Goal: Task Accomplishment & Management: Complete application form

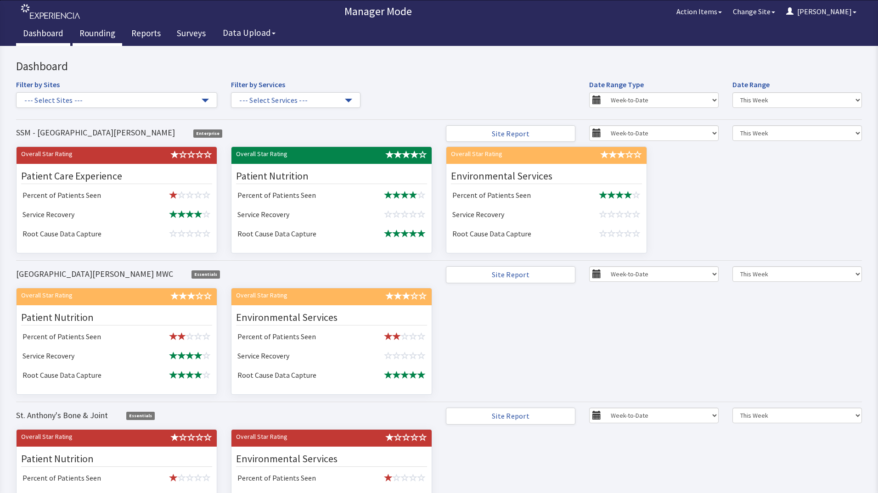
click at [101, 34] on link "Rounding" at bounding box center [98, 34] width 50 height 23
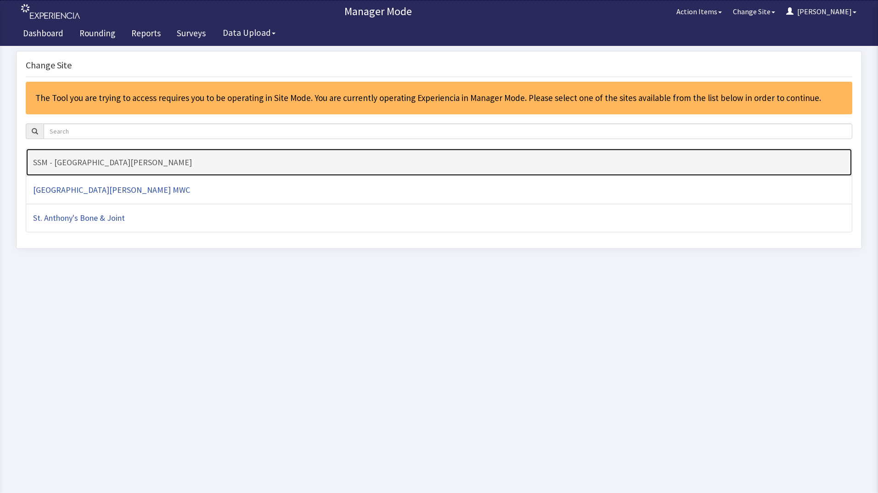
click at [192, 167] on h4 "SSM - [GEOGRAPHIC_DATA][PERSON_NAME]" at bounding box center [439, 162] width 812 height 9
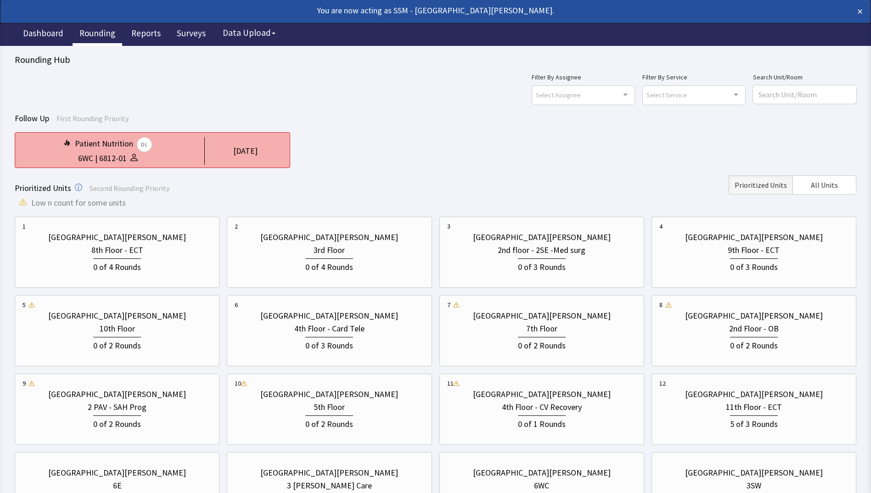
click at [206, 150] on div "1 day ago" at bounding box center [243, 151] width 78 height 28
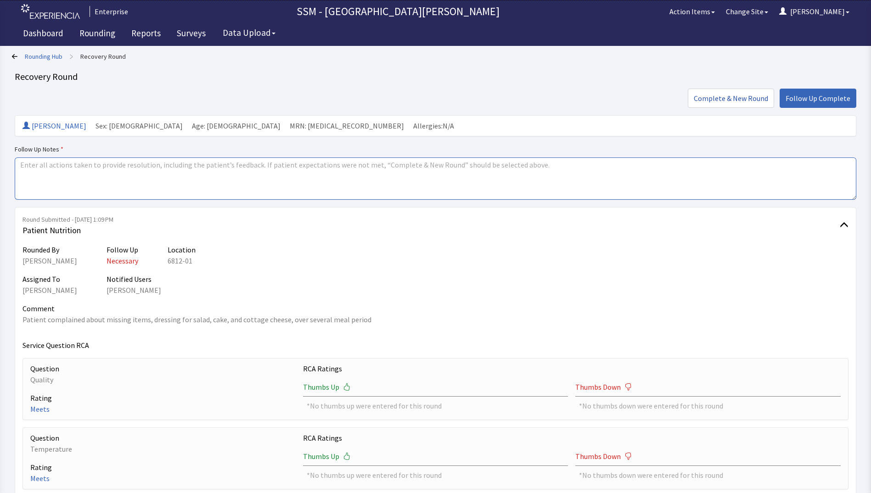
click at [241, 184] on textarea at bounding box center [436, 179] width 842 height 42
type textarea "s"
type textarea "completed"
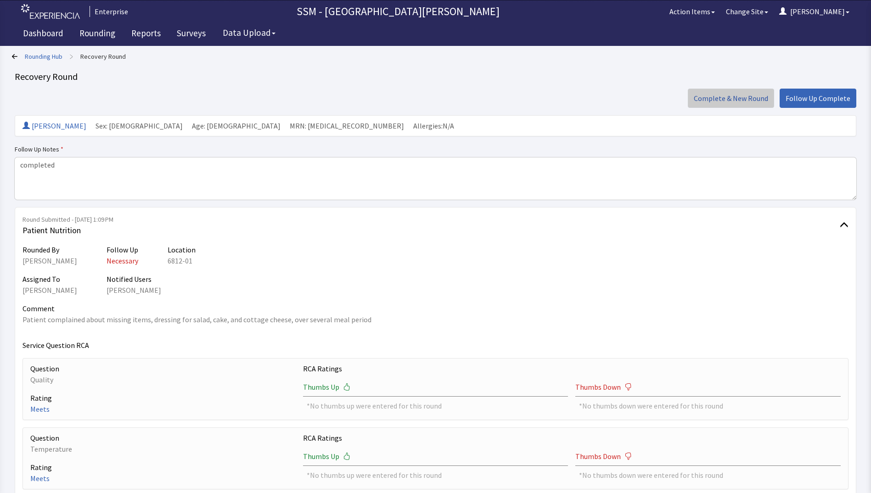
click at [726, 102] on span "Complete & New Round" at bounding box center [731, 98] width 74 height 11
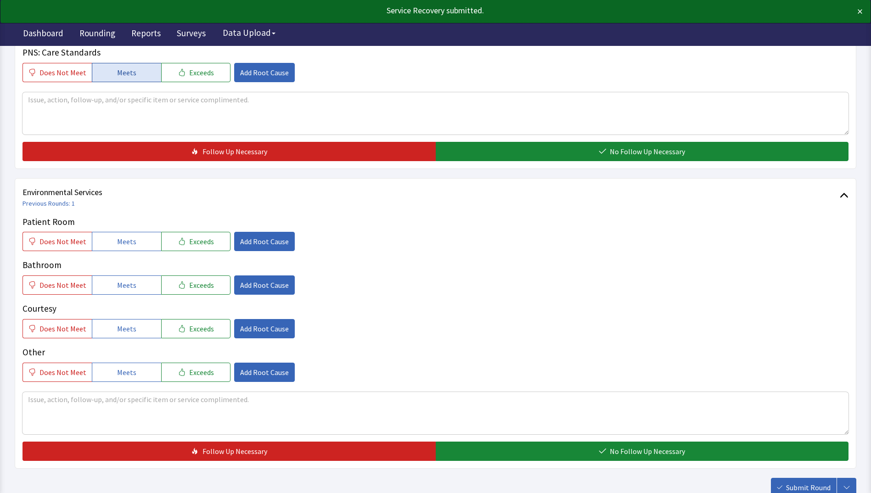
scroll to position [781, 0]
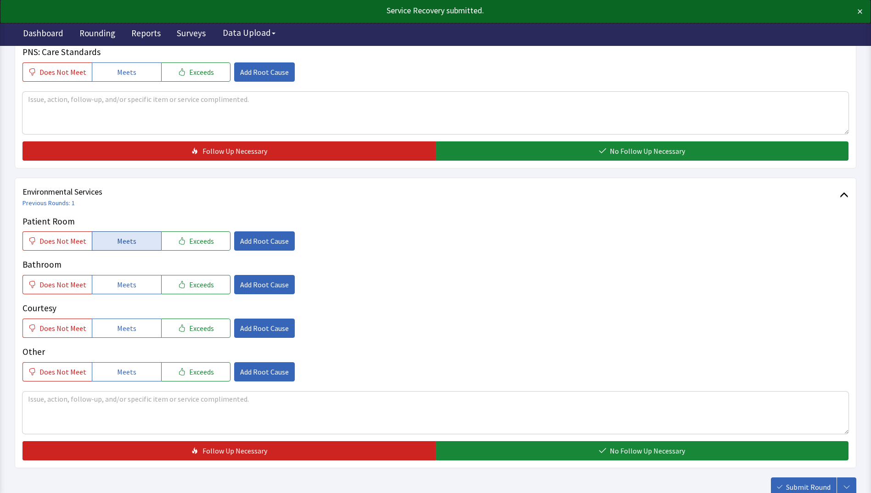
click at [117, 243] on span "Meets" at bounding box center [126, 241] width 19 height 11
click at [117, 281] on span "Meets" at bounding box center [126, 284] width 19 height 11
click at [117, 330] on span "Meets" at bounding box center [126, 328] width 19 height 11
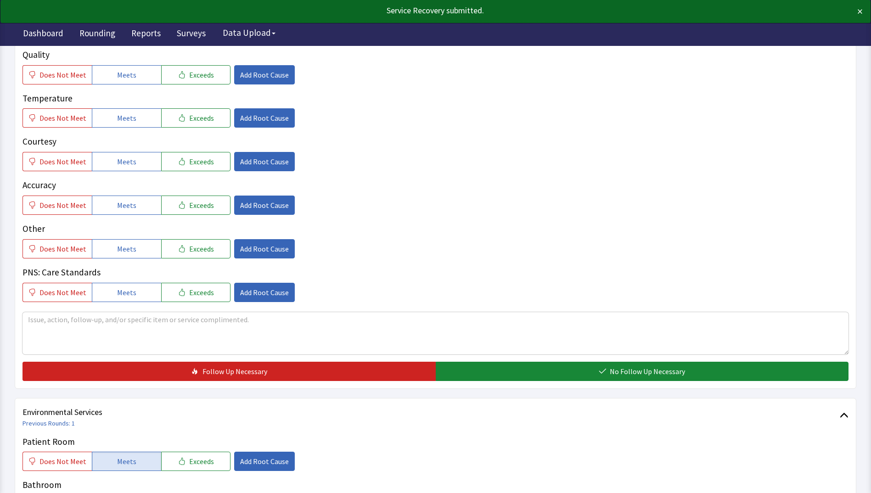
scroll to position [505, 0]
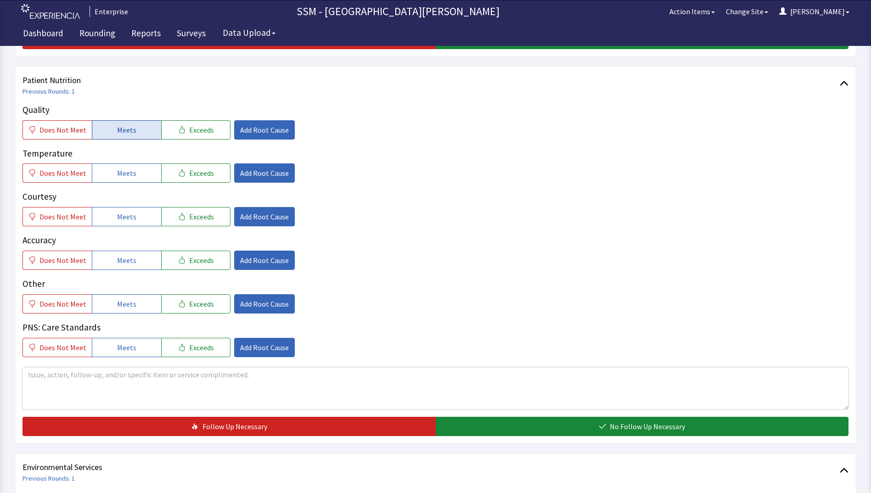
click at [123, 139] on button "Meets" at bounding box center [126, 129] width 69 height 19
click at [124, 175] on span "Meets" at bounding box center [126, 173] width 19 height 11
click at [127, 219] on span "Meets" at bounding box center [126, 216] width 19 height 11
click at [130, 261] on span "Meets" at bounding box center [126, 260] width 19 height 11
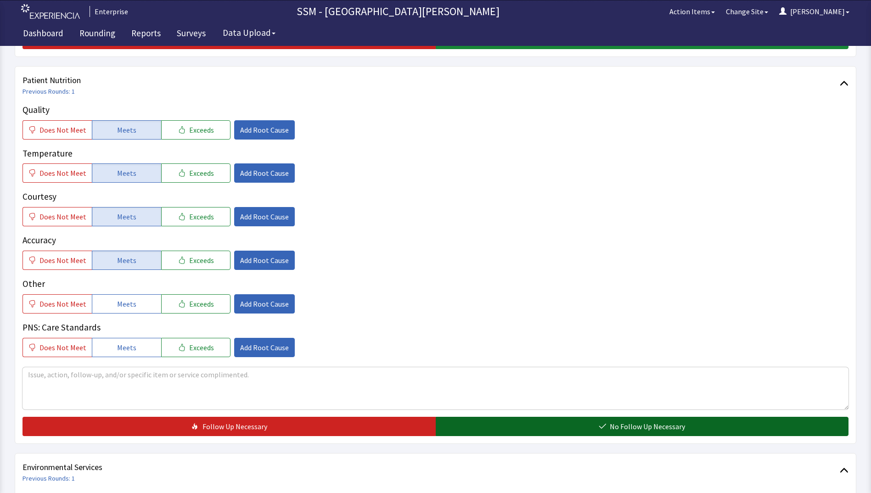
click at [496, 428] on button "No Follow Up Necessary" at bounding box center [642, 426] width 413 height 19
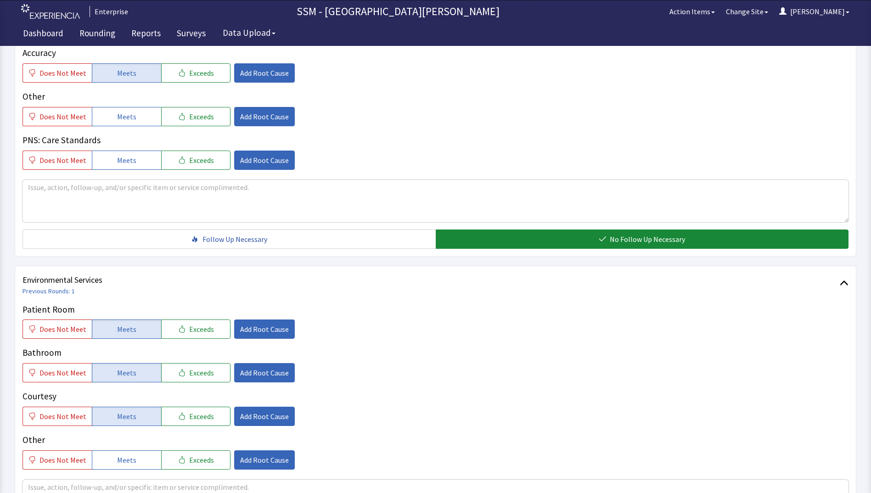
scroll to position [845, 0]
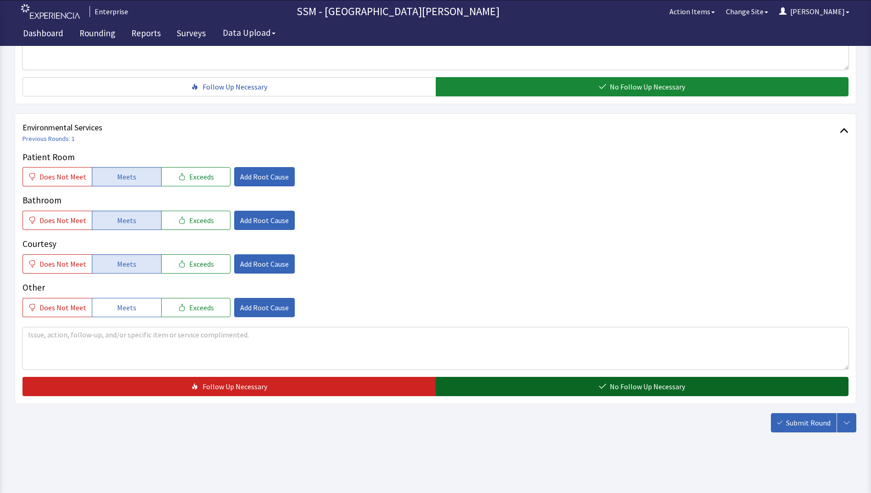
click at [635, 387] on span "No Follow Up Necessary" at bounding box center [647, 386] width 75 height 11
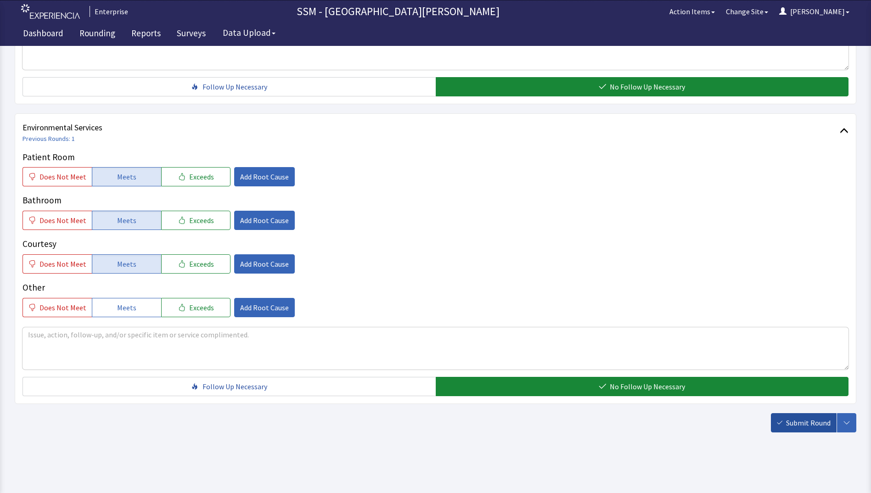
click at [790, 423] on span "Submit Round" at bounding box center [808, 423] width 45 height 11
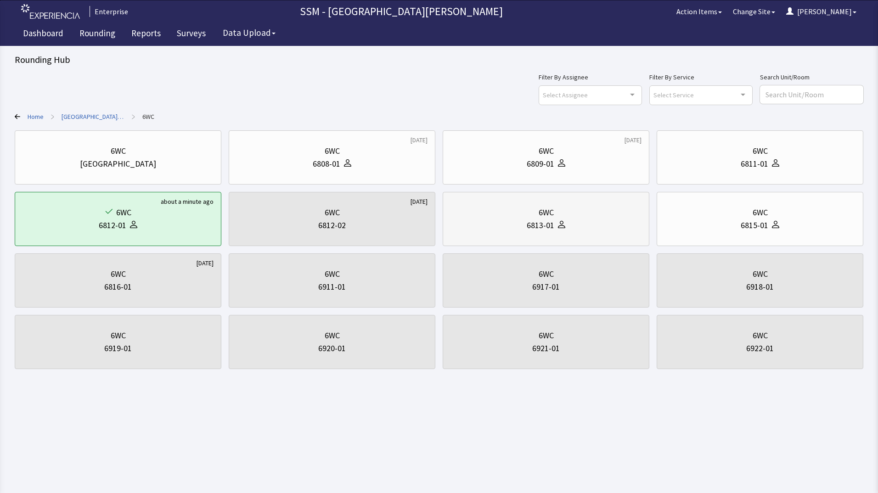
click at [556, 231] on div at bounding box center [559, 225] width 11 height 13
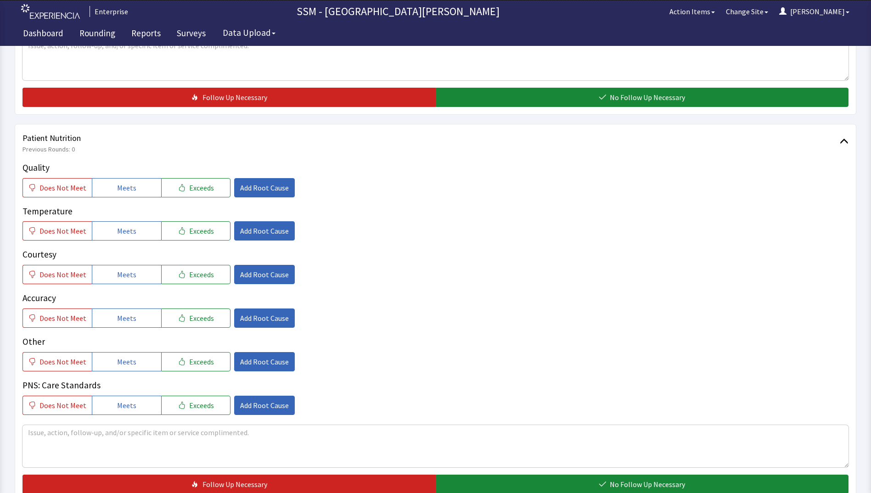
scroll to position [505, 0]
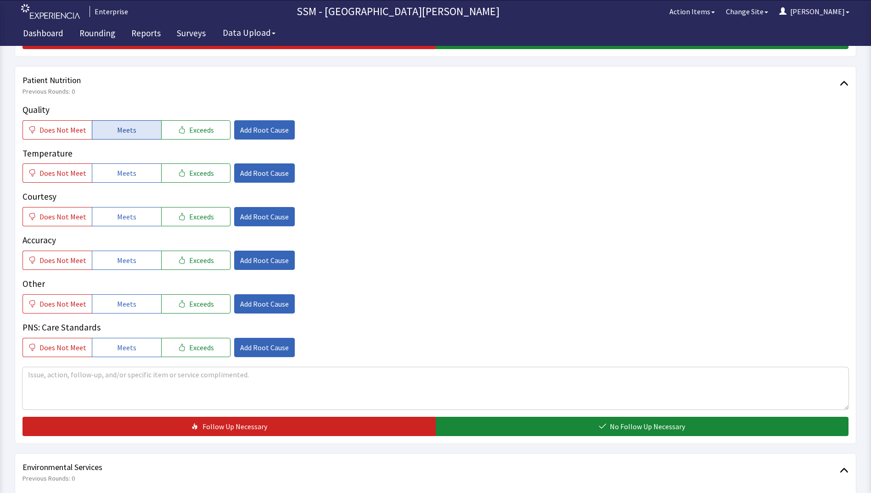
click at [120, 126] on span "Meets" at bounding box center [126, 129] width 19 height 11
click at [117, 184] on div "Quality Does Not Meet Meets Exceeds Add Root Cause Temperature Does Not Meet Me…" at bounding box center [436, 230] width 826 height 254
click at [136, 219] on button "Meets" at bounding box center [126, 216] width 69 height 19
drag, startPoint x: 139, startPoint y: 178, endPoint x: 136, endPoint y: 200, distance: 21.8
click at [139, 178] on button "Meets" at bounding box center [126, 173] width 69 height 19
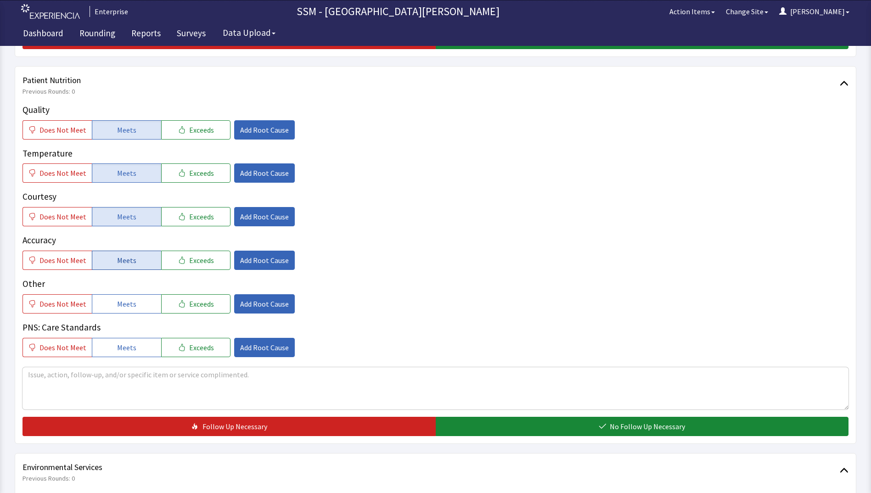
click at [138, 263] on button "Meets" at bounding box center [126, 260] width 69 height 19
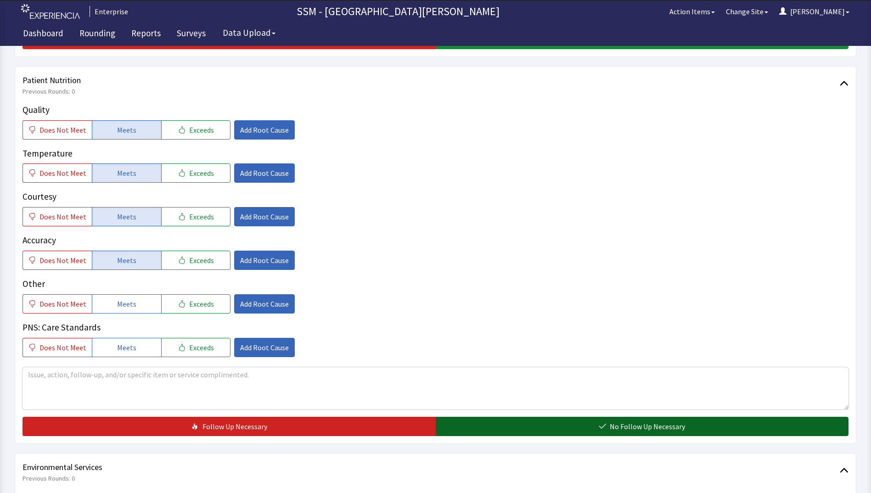
click at [560, 418] on button "No Follow Up Necessary" at bounding box center [642, 426] width 413 height 19
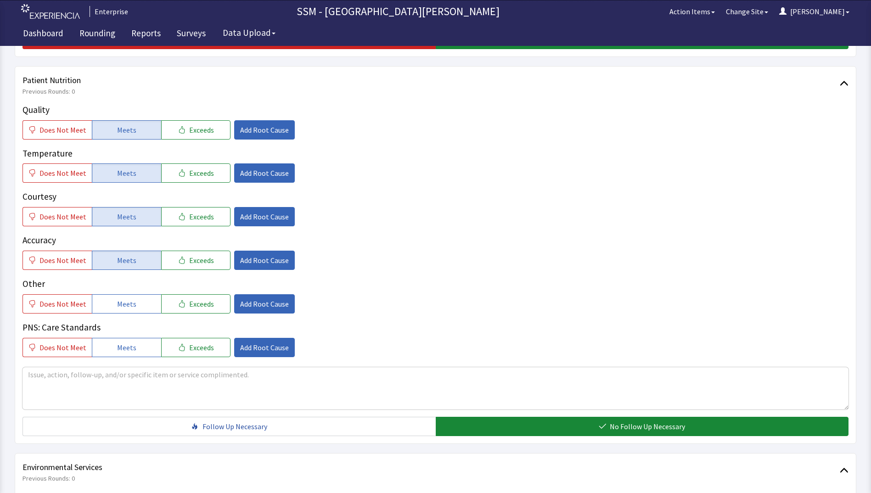
scroll to position [781, 0]
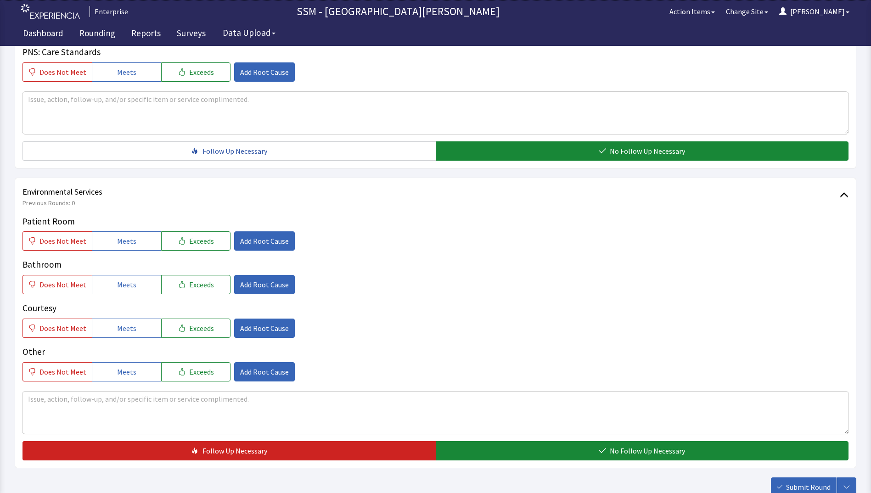
click at [123, 228] on div "Patient Room Does Not Meet Meets Exceeds Add Root Cause" at bounding box center [436, 233] width 826 height 36
click at [123, 243] on span "Meets" at bounding box center [126, 241] width 19 height 11
click at [126, 282] on span "Meets" at bounding box center [126, 284] width 19 height 11
click at [130, 326] on span "Meets" at bounding box center [126, 328] width 19 height 11
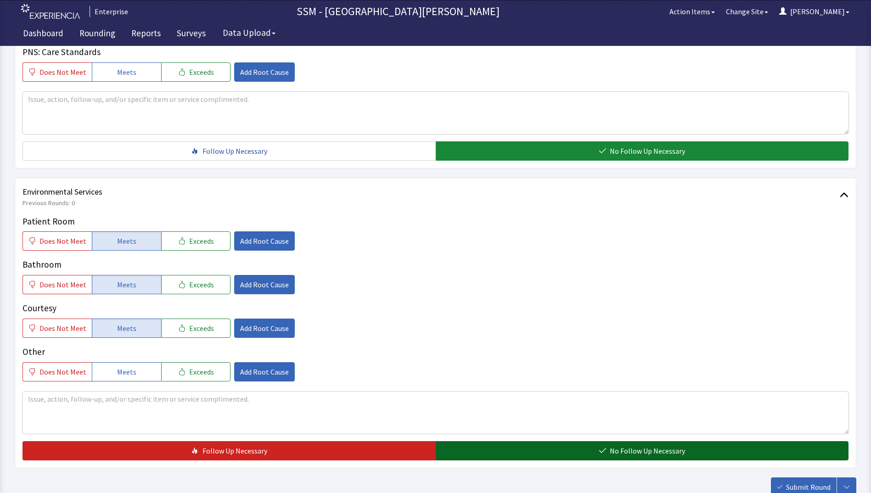
click at [561, 446] on button "No Follow Up Necessary" at bounding box center [642, 450] width 413 height 19
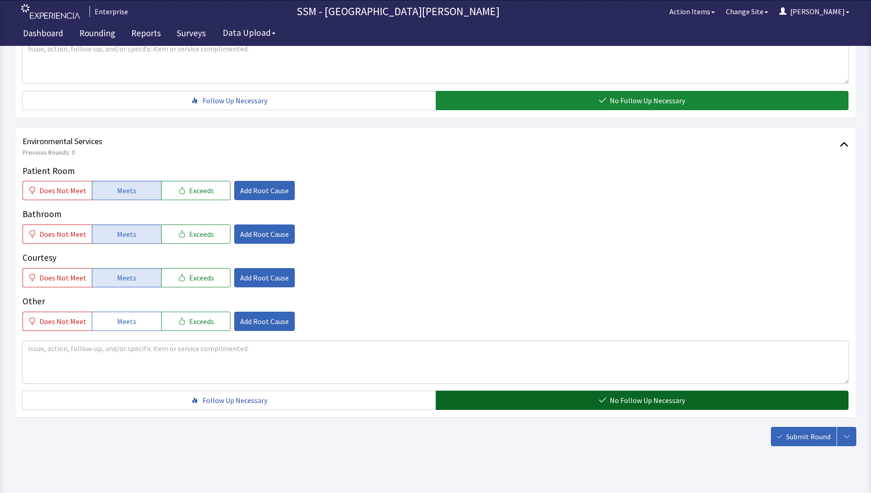
scroll to position [845, 0]
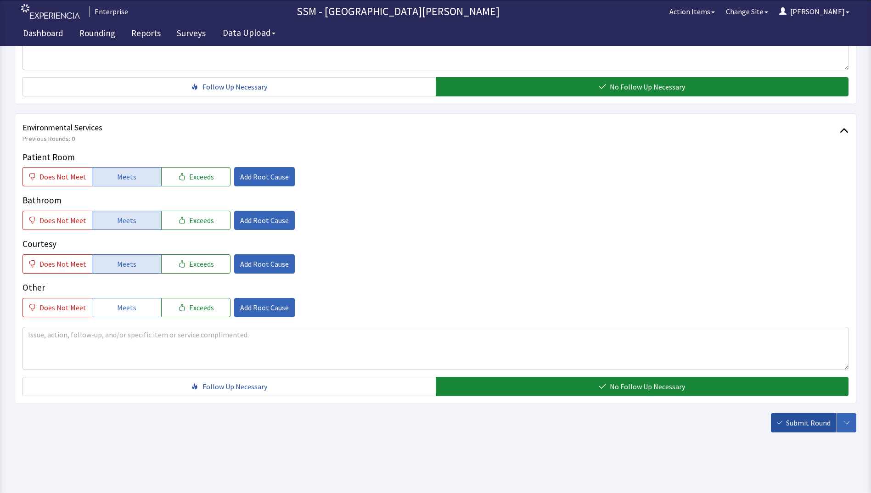
click at [801, 425] on span "Submit Round" at bounding box center [808, 423] width 45 height 11
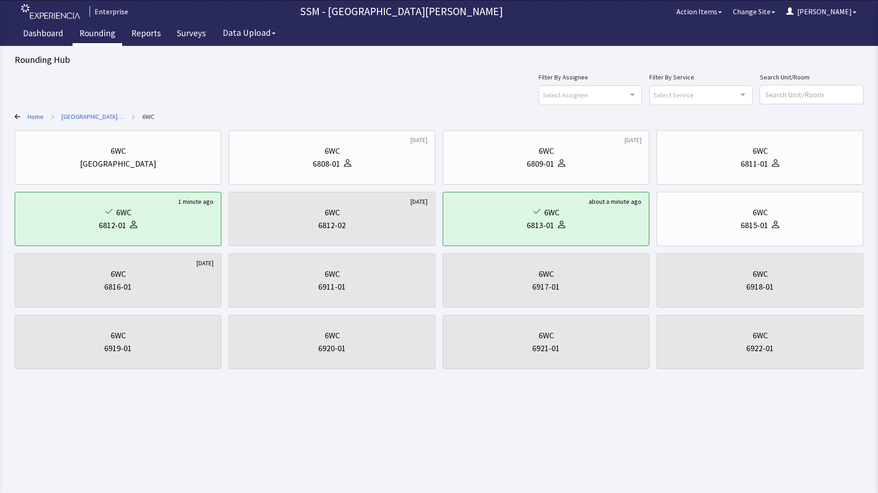
click at [85, 27] on link "Rounding" at bounding box center [98, 34] width 50 height 23
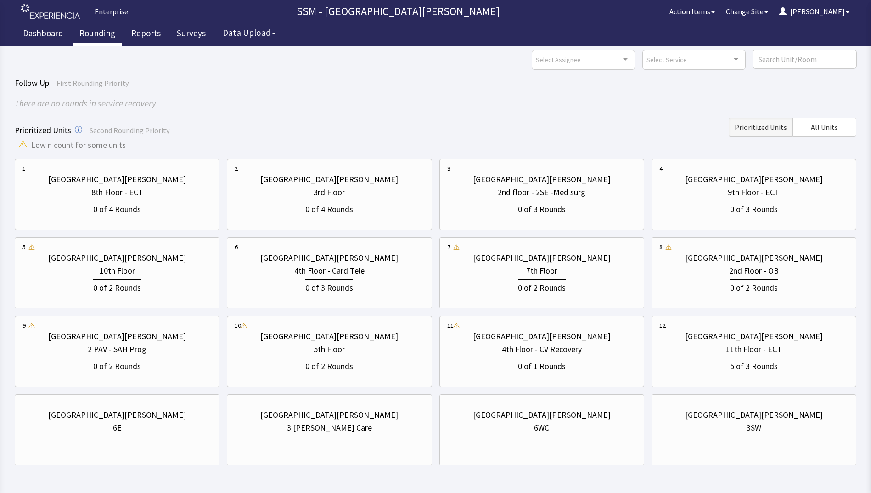
scroll to position [68, 0]
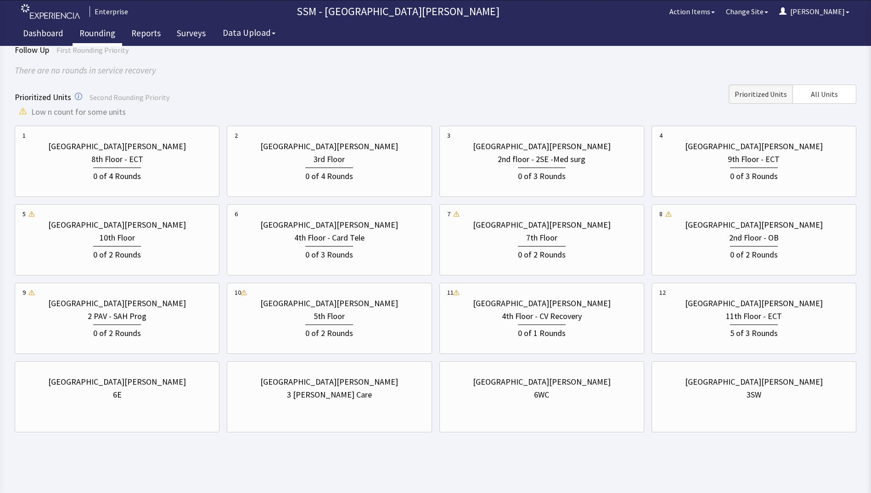
click at [503, 464] on html "Enterprise SSM - St. Anthony Hospital Action Items Change Site Dorothy Menu Men…" at bounding box center [435, 213] width 871 height 562
click at [679, 464] on html "Enterprise SSM - St. Anthony Hospital Action Items Change Site Dorothy Menu Men…" at bounding box center [435, 213] width 871 height 562
click at [678, 476] on html "Enterprise SSM - St. Anthony Hospital Action Items Change Site Dorothy Menu Men…" at bounding box center [435, 213] width 871 height 562
click at [680, 476] on html "Enterprise SSM - St. Anthony Hospital Action Items Change Site Dorothy Menu Men…" at bounding box center [435, 213] width 871 height 562
click at [224, 471] on html "Enterprise SSM - St. Anthony Hospital Action Items Change Site Dorothy Menu Men…" at bounding box center [435, 213] width 871 height 562
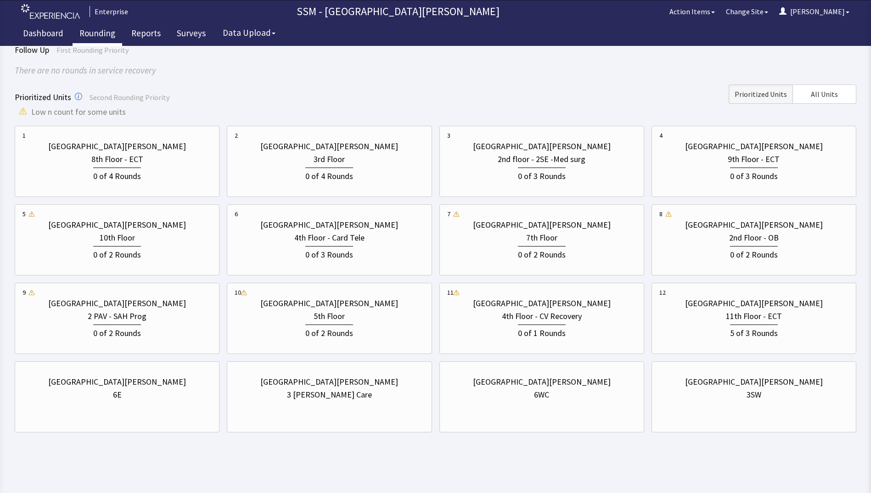
click at [622, 459] on html "Enterprise SSM - St. Anthony Hospital Action Items Change Site Dorothy Menu Men…" at bounding box center [435, 213] width 871 height 562
click at [150, 406] on div "St. Anthony Hospital 6E" at bounding box center [117, 389] width 189 height 44
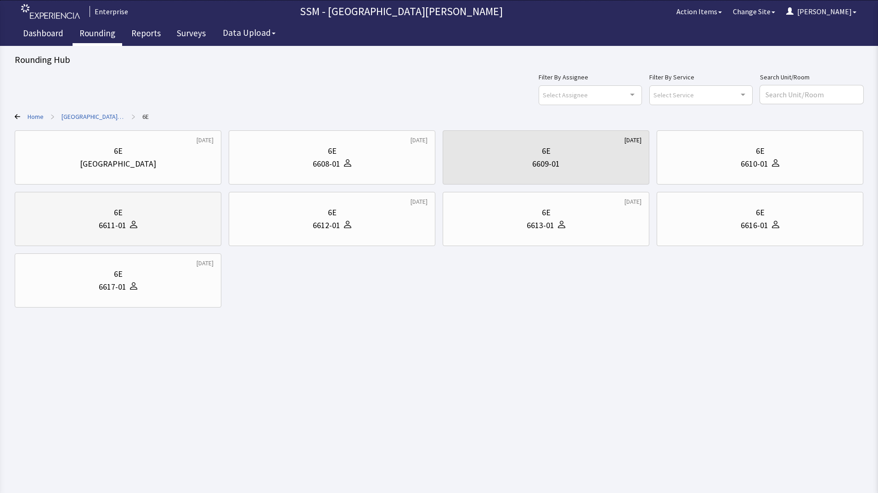
click at [131, 232] on div "6E 6611-01" at bounding box center [118, 219] width 191 height 44
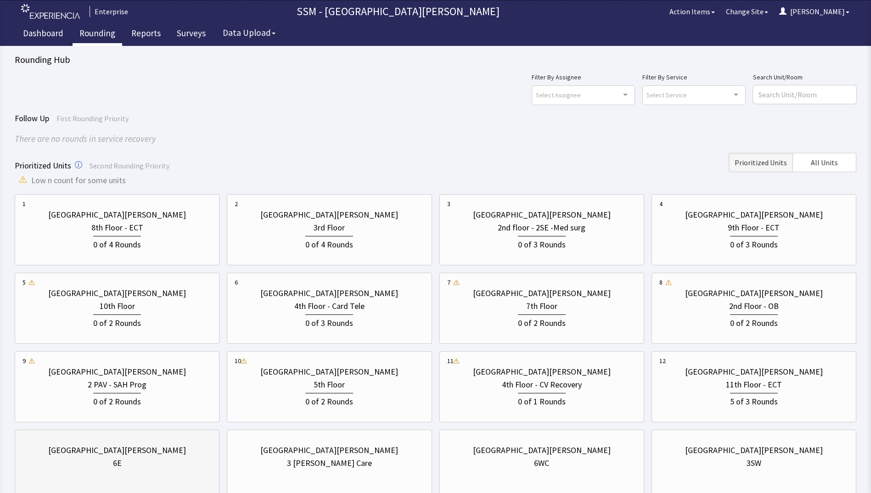
click at [110, 453] on div "[GEOGRAPHIC_DATA][PERSON_NAME]" at bounding box center [117, 450] width 138 height 13
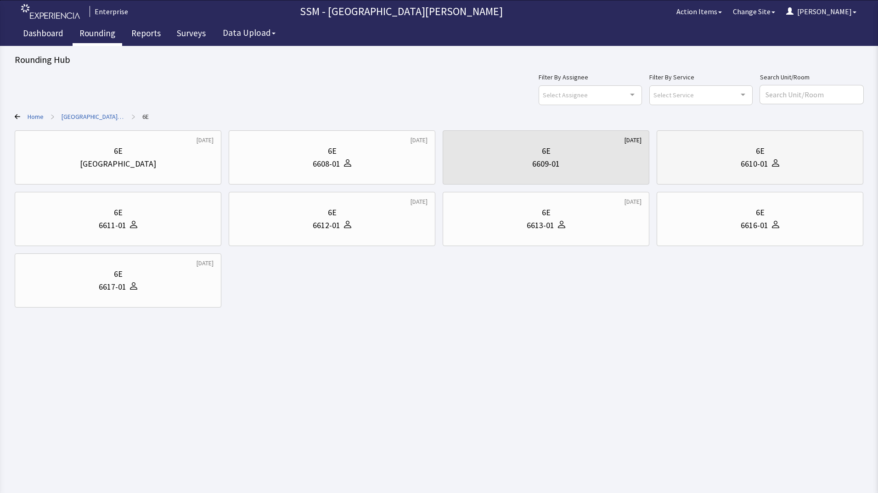
click at [757, 172] on div "6E 6610-01" at bounding box center [760, 158] width 191 height 44
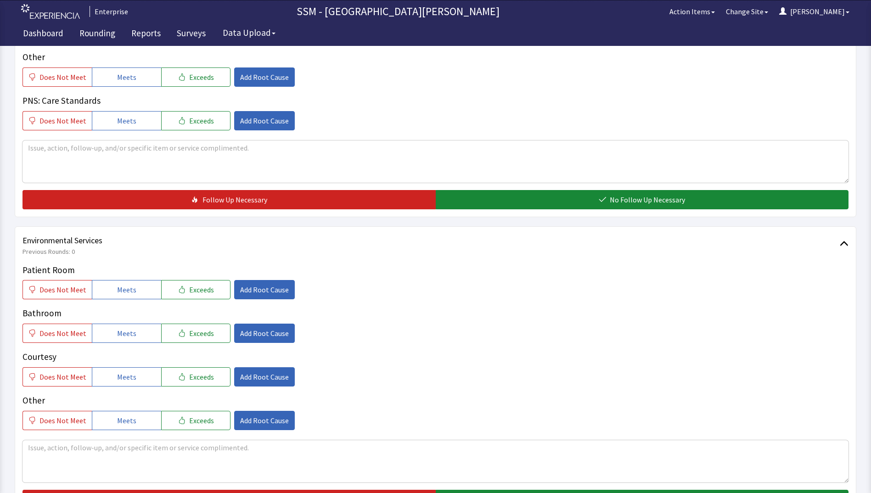
scroll to position [781, 0]
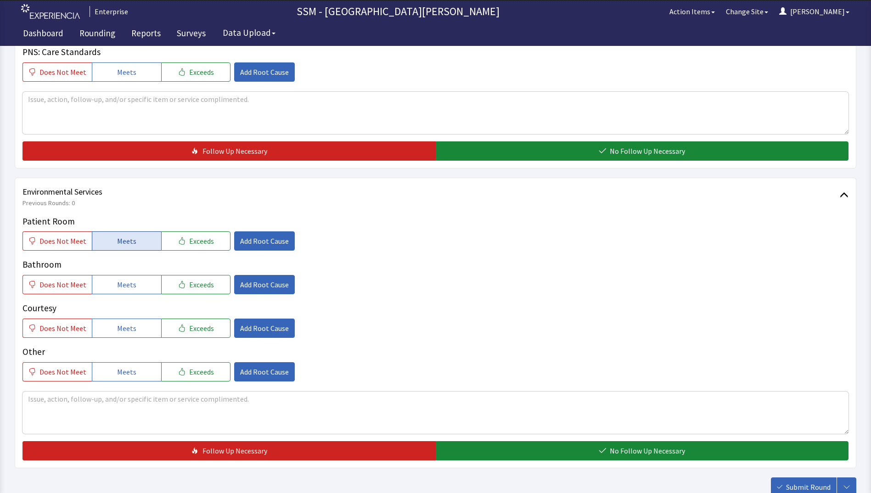
click at [135, 246] on button "Meets" at bounding box center [126, 241] width 69 height 19
click at [133, 290] on button "Meets" at bounding box center [126, 284] width 69 height 19
click at [136, 334] on button "Meets" at bounding box center [126, 328] width 69 height 19
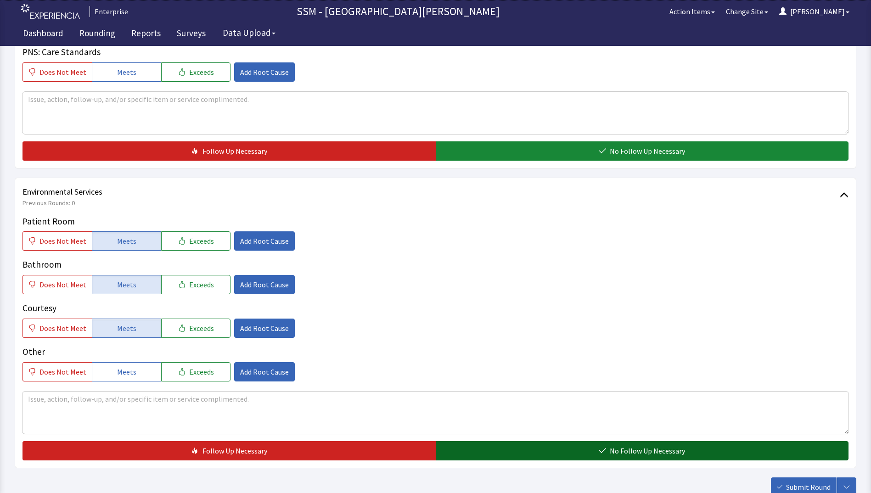
click at [562, 456] on button "No Follow Up Necessary" at bounding box center [642, 450] width 413 height 19
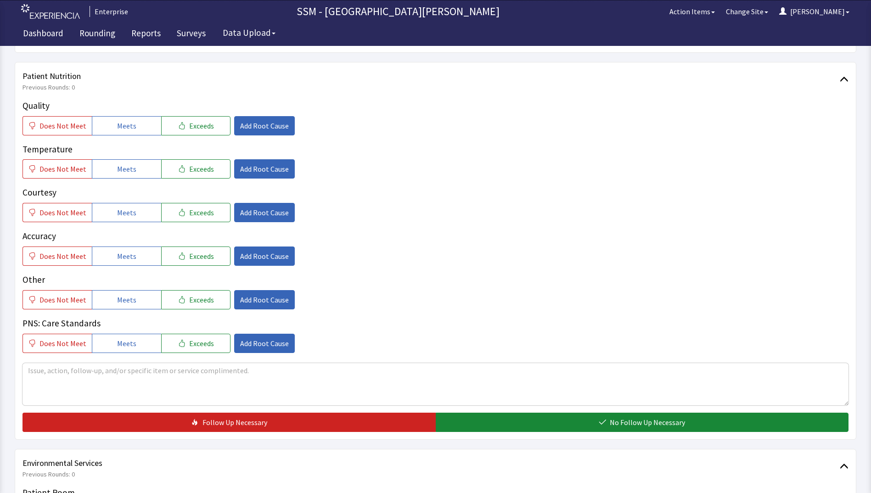
scroll to position [505, 0]
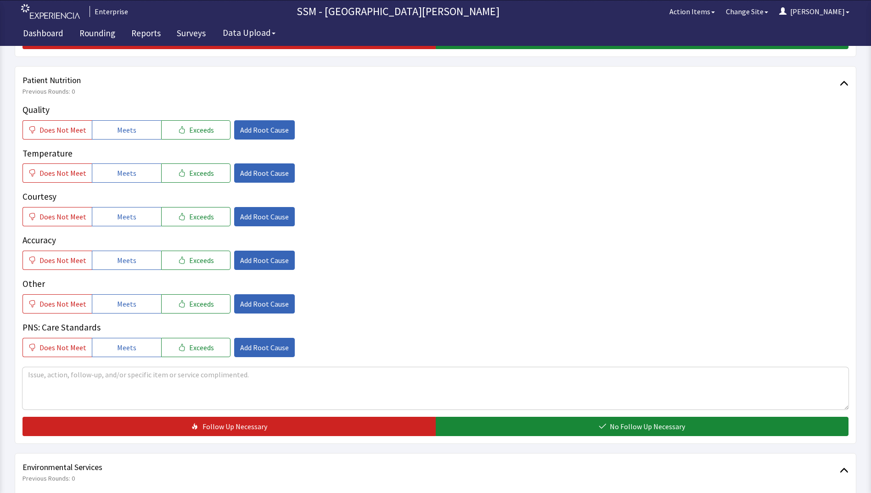
click at [132, 145] on div "Quality Does Not Meet Meets Exceeds Add Root Cause Temperature Does Not Meet Me…" at bounding box center [436, 230] width 826 height 254
click at [128, 131] on span "Meets" at bounding box center [126, 129] width 19 height 11
click at [131, 178] on span "Meets" at bounding box center [126, 173] width 19 height 11
click at [131, 216] on span "Meets" at bounding box center [126, 216] width 19 height 11
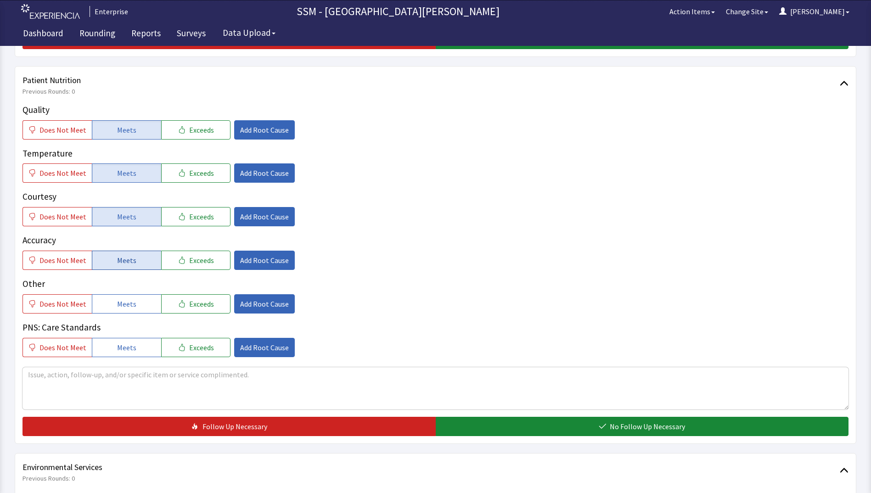
click at [131, 267] on button "Meets" at bounding box center [126, 260] width 69 height 19
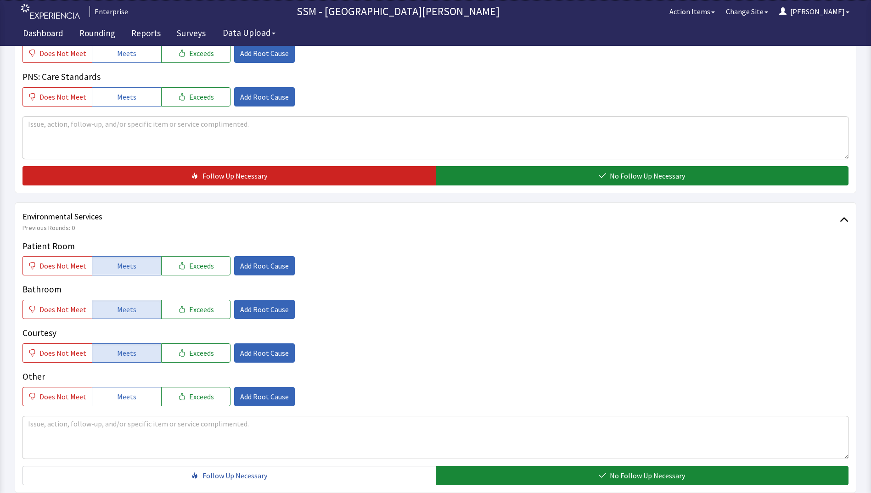
scroll to position [827, 0]
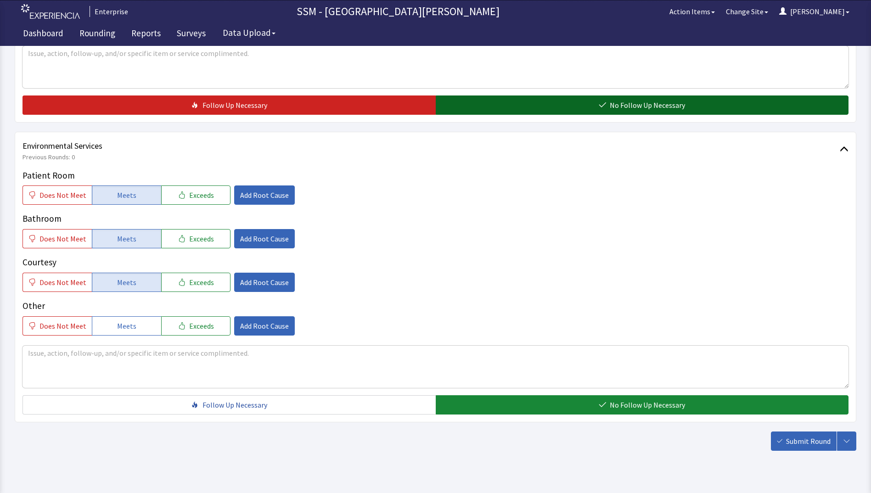
click at [561, 100] on button "No Follow Up Necessary" at bounding box center [642, 105] width 413 height 19
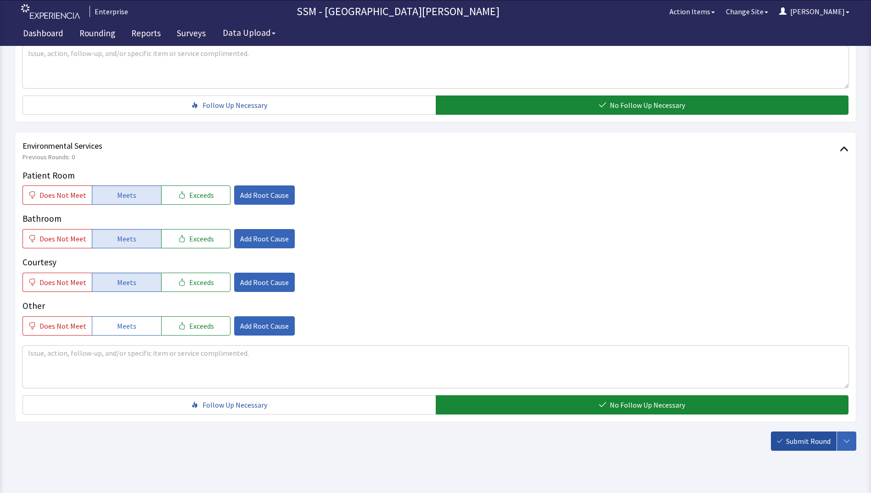
click at [795, 444] on span "Submit Round" at bounding box center [808, 441] width 45 height 11
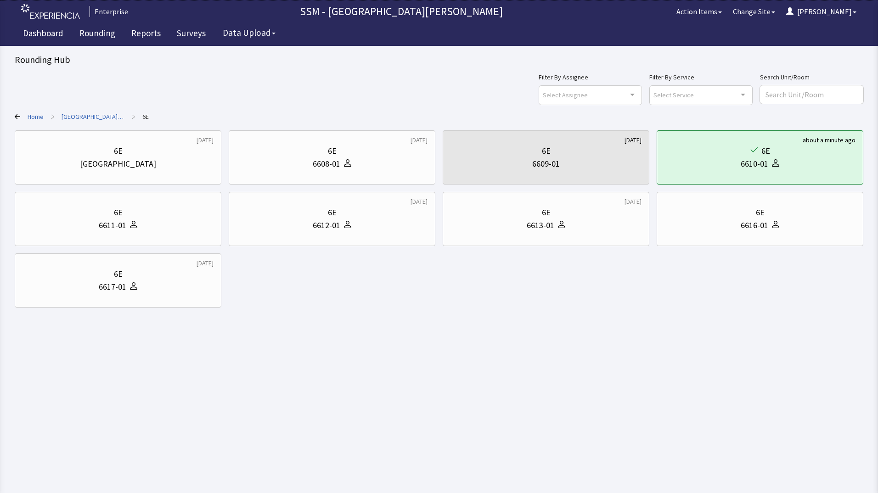
click at [452, 349] on html "Enterprise SSM - St. [PERSON_NAME] Hospital Action Items Change Site [PERSON_NA…" at bounding box center [439, 246] width 878 height 493
click at [435, 371] on html "Enterprise SSM - St. [PERSON_NAME] Hospital Action Items Change Site [PERSON_NA…" at bounding box center [439, 246] width 878 height 493
click at [356, 353] on html "Enterprise SSM - St. [PERSON_NAME] Hospital Action Items Change Site [PERSON_NA…" at bounding box center [439, 246] width 878 height 493
click at [375, 369] on html "Enterprise SSM - St. [PERSON_NAME] Hospital Action Items Change Site [PERSON_NA…" at bounding box center [439, 246] width 878 height 493
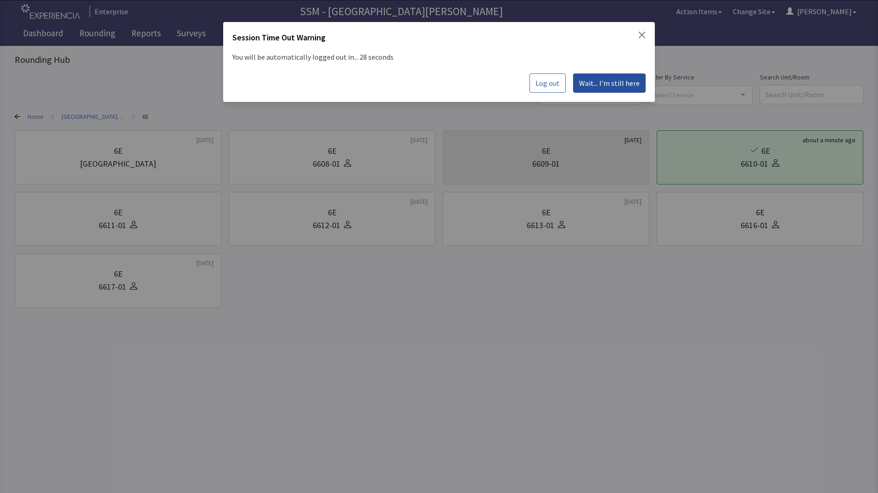
click at [605, 81] on span "Wait... I'm still here" at bounding box center [609, 83] width 61 height 11
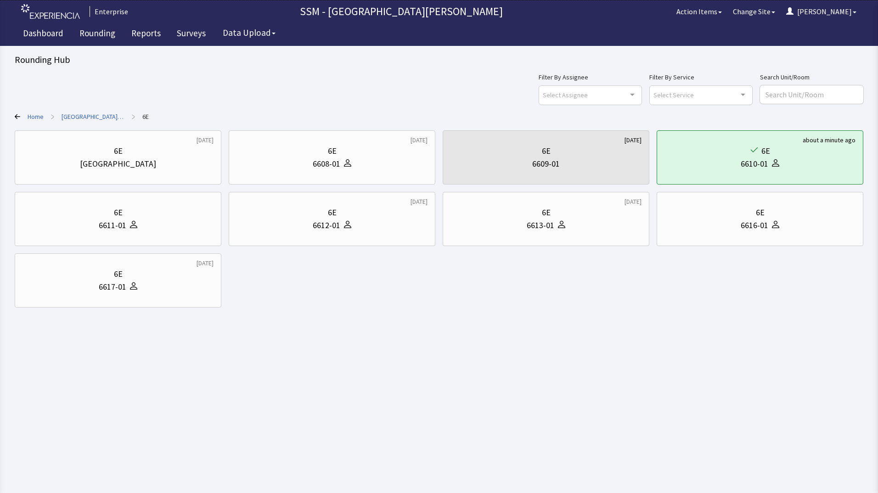
click at [570, 341] on html "Enterprise SSM - St. [PERSON_NAME] Hospital Action Items Change Site [PERSON_NA…" at bounding box center [439, 246] width 878 height 493
click at [536, 227] on div "6613-01" at bounding box center [541, 225] width 28 height 13
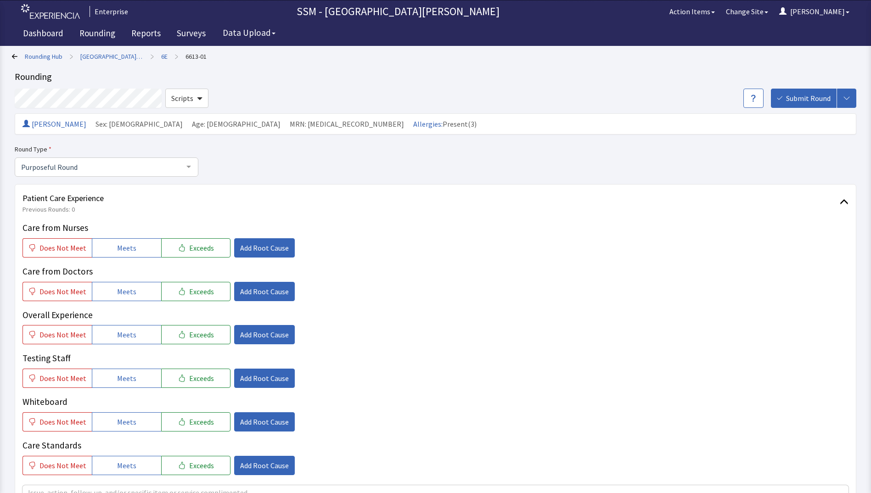
click at [409, 330] on div "Does Not Meet Meets Exceeds Add Root Cause" at bounding box center [436, 334] width 826 height 19
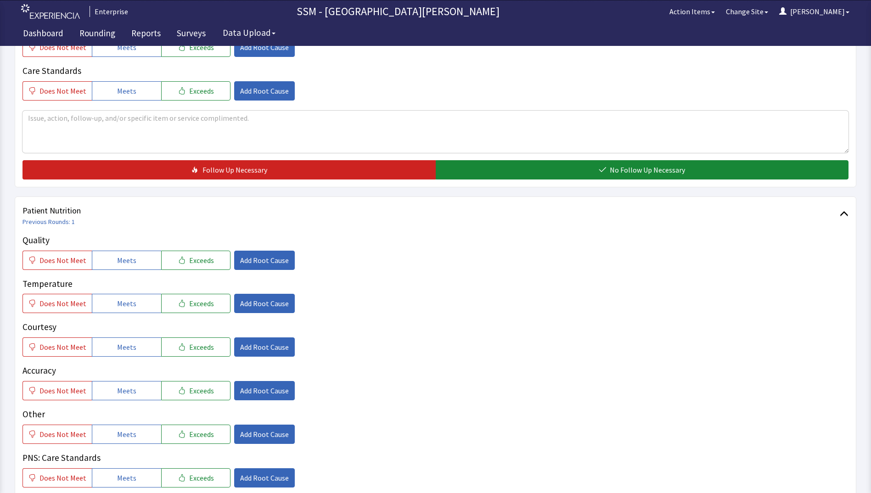
scroll to position [459, 0]
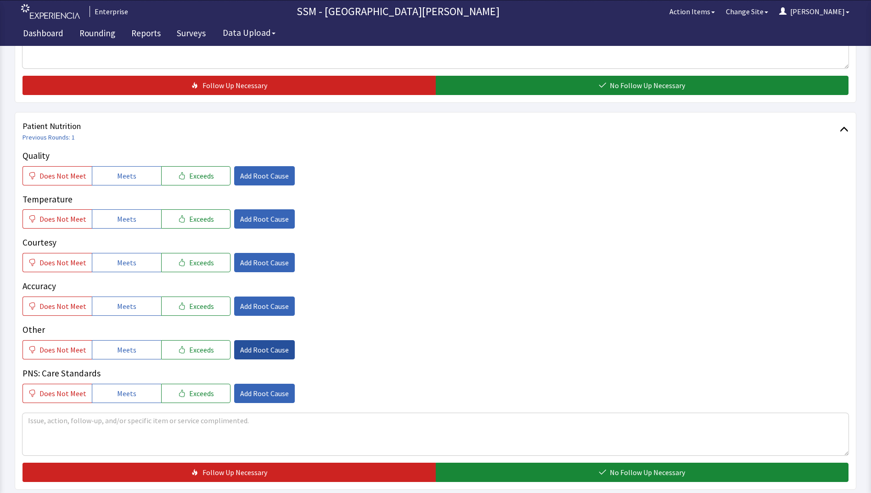
click at [267, 353] on span "Add Root Cause" at bounding box center [264, 349] width 49 height 11
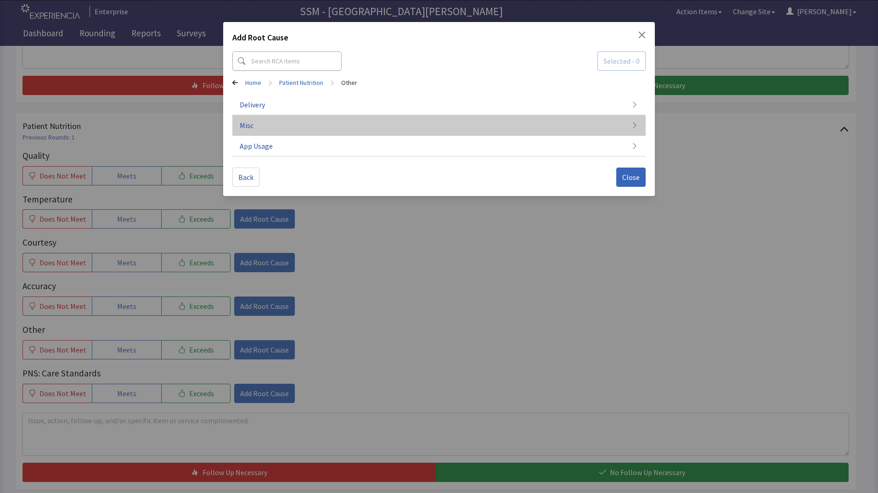
click at [312, 129] on button "Misc" at bounding box center [438, 125] width 413 height 21
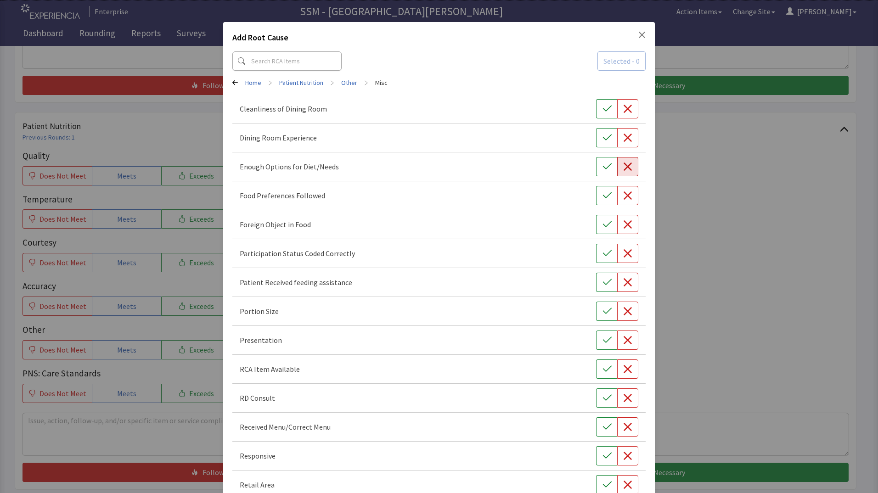
click at [620, 172] on button "button" at bounding box center [627, 166] width 21 height 19
click at [721, 300] on div "Add Root Cause Selected - 1 Home > Patient Nutrition > Other > Misc Cleanliness…" at bounding box center [439, 273] width 878 height 547
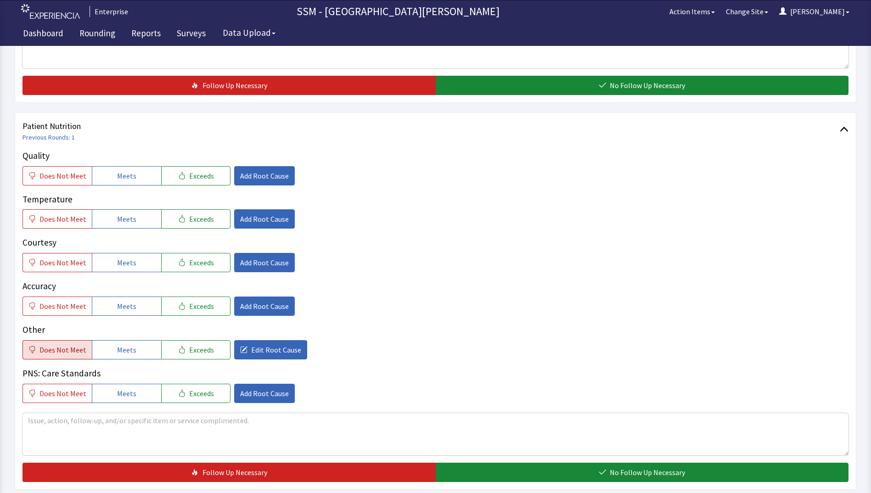
click at [70, 355] on span "Does Not Meet" at bounding box center [63, 349] width 47 height 11
click at [285, 437] on textarea at bounding box center [436, 434] width 826 height 42
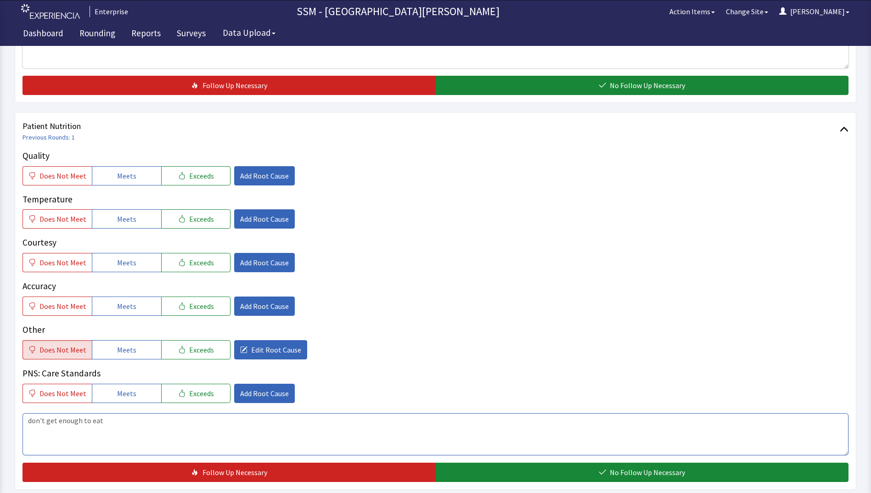
click at [104, 419] on textarea "don't get enough to eat" at bounding box center [436, 434] width 826 height 42
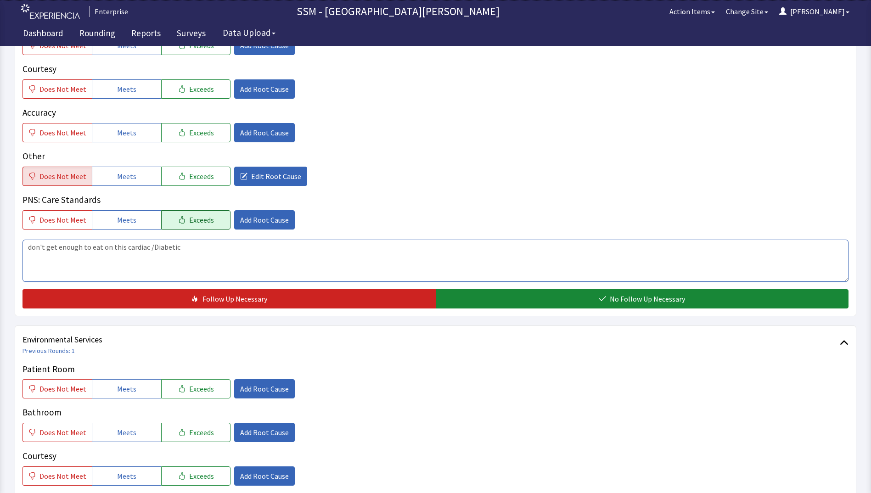
scroll to position [643, 0]
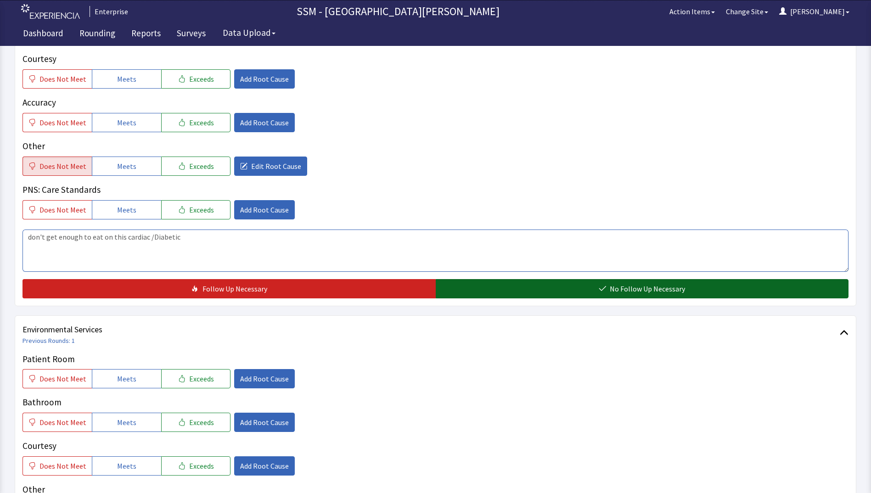
type textarea "don't get enough to eat on this cardiac /Diabetic"
click at [493, 284] on button "No Follow Up Necessary" at bounding box center [642, 288] width 413 height 19
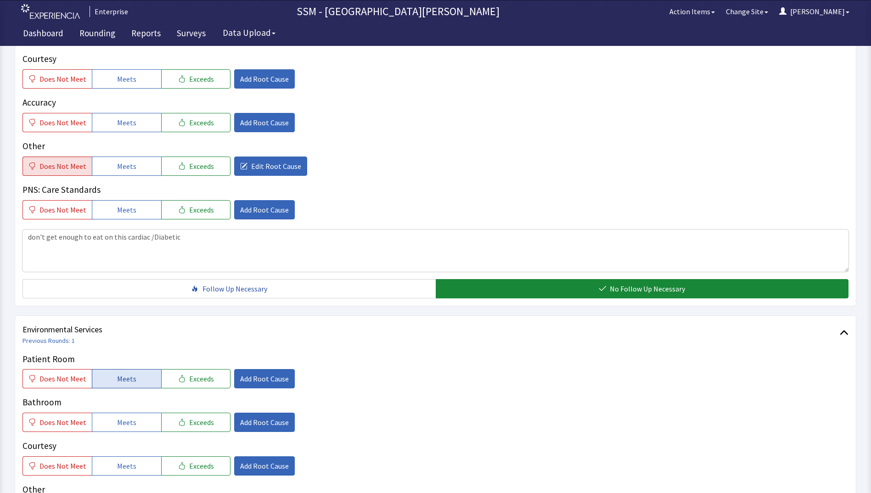
click at [119, 376] on span "Meets" at bounding box center [126, 378] width 19 height 11
click at [137, 424] on button "Meets" at bounding box center [126, 422] width 69 height 19
click at [136, 460] on button "Meets" at bounding box center [126, 466] width 69 height 19
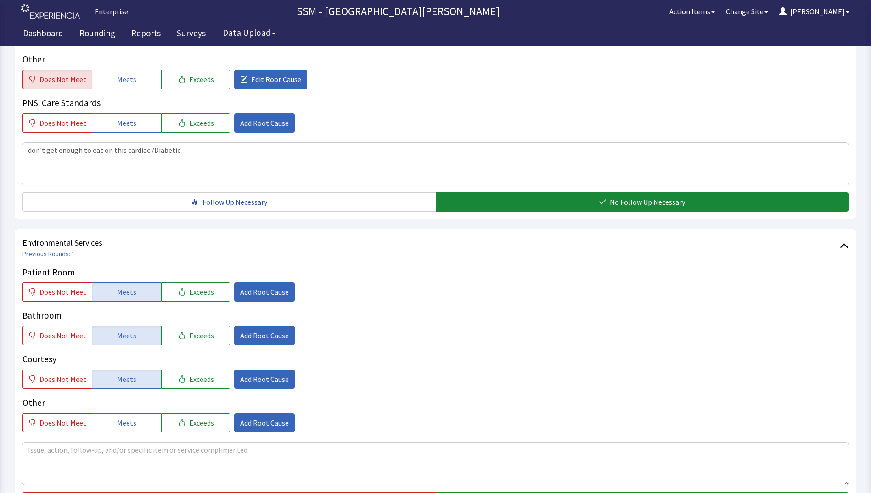
scroll to position [827, 0]
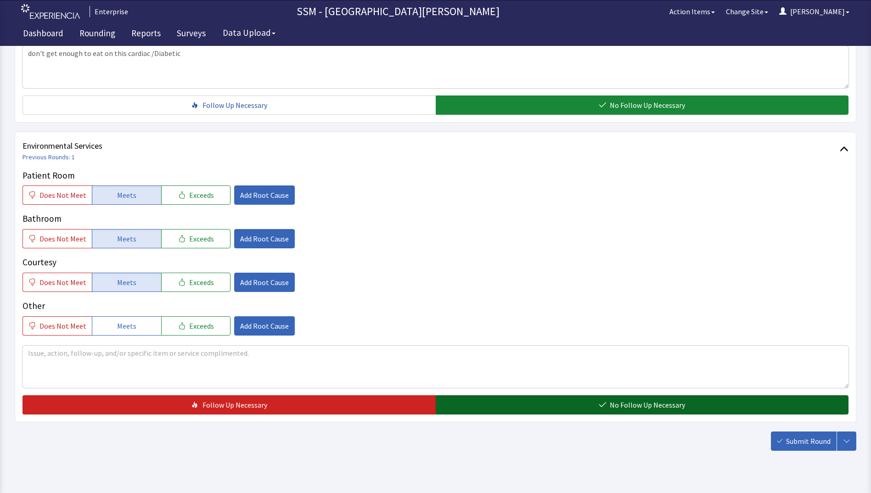
click at [536, 407] on button "No Follow Up Necessary" at bounding box center [642, 404] width 413 height 19
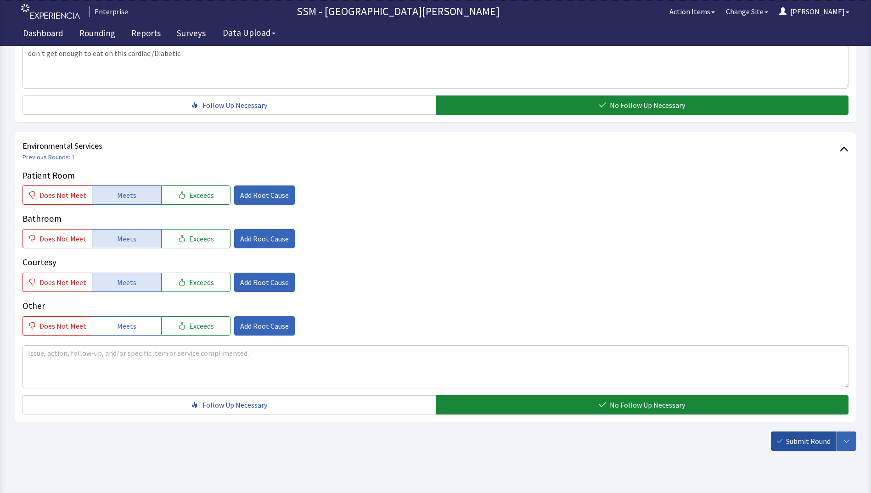
click at [798, 444] on span "Submit Round" at bounding box center [808, 441] width 45 height 11
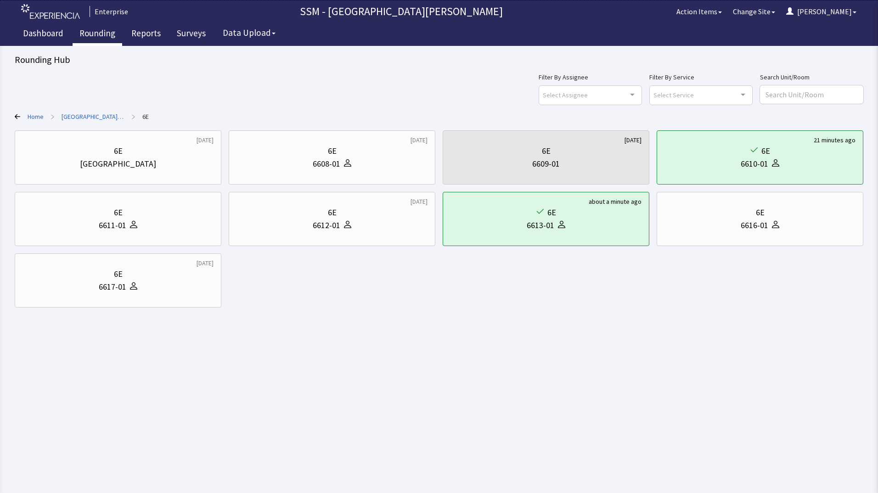
click at [105, 29] on link "Rounding" at bounding box center [98, 34] width 50 height 23
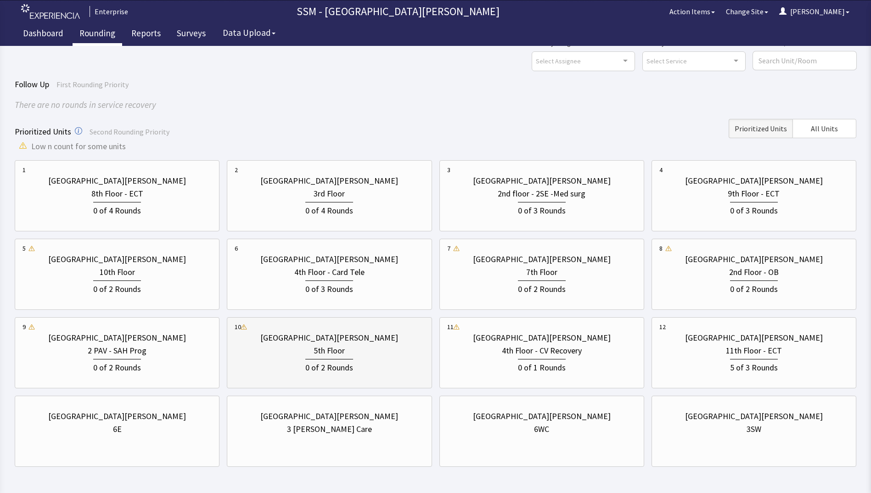
scroll to position [68, 0]
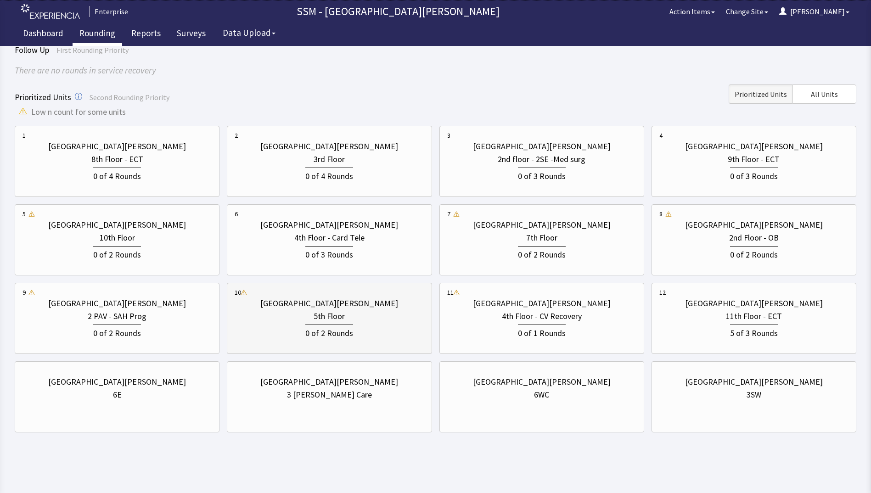
click at [317, 326] on div "0 of 2 Rounds" at bounding box center [329, 332] width 48 height 15
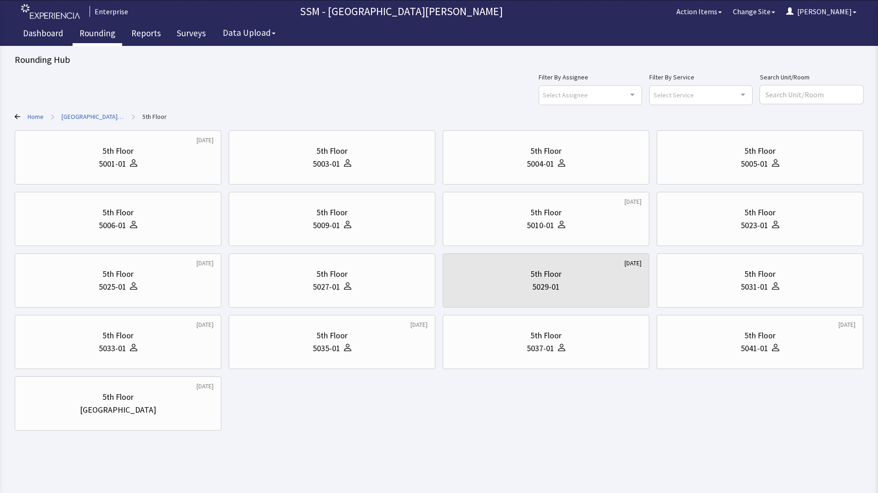
click at [102, 34] on link "Rounding" at bounding box center [98, 34] width 50 height 23
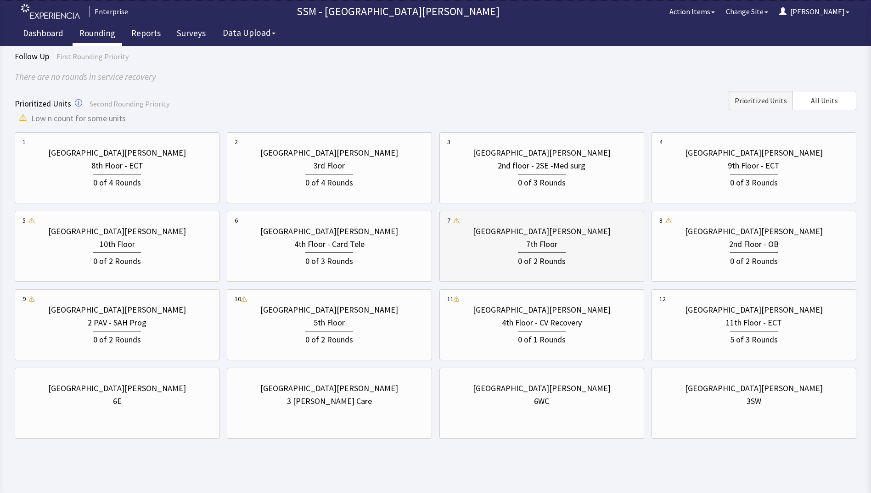
scroll to position [68, 0]
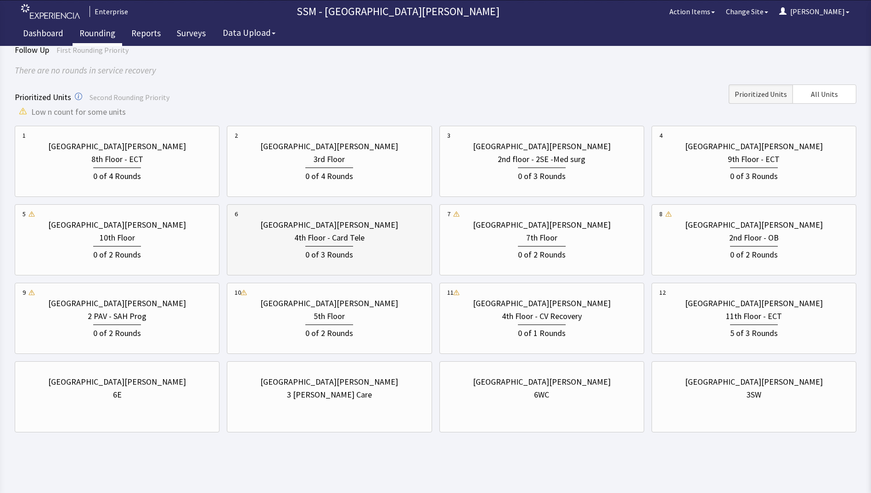
click at [322, 238] on div "4th Floor - Card Tele" at bounding box center [329, 238] width 70 height 13
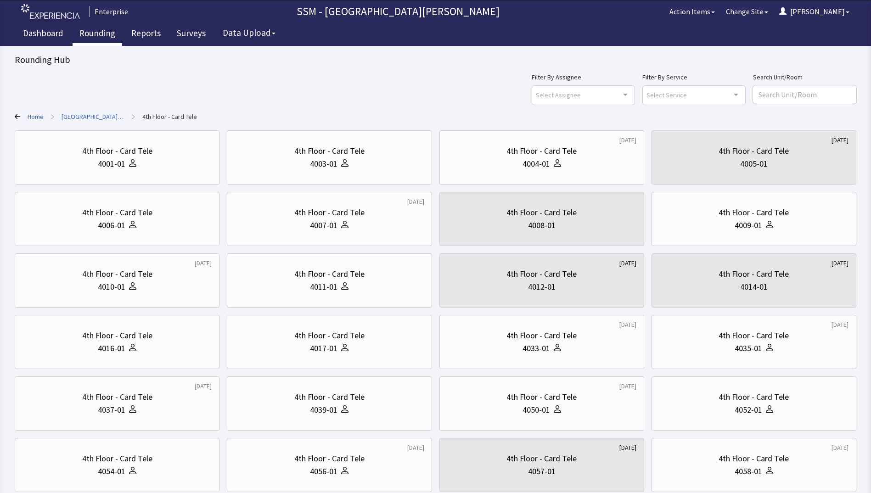
click at [362, 100] on div "Filter By Assignee Select Assignee Clear Selection [PERSON_NAME] [PERSON_NAME] …" at bounding box center [436, 88] width 842 height 33
click at [357, 158] on div "4003-01" at bounding box center [329, 164] width 189 height 13
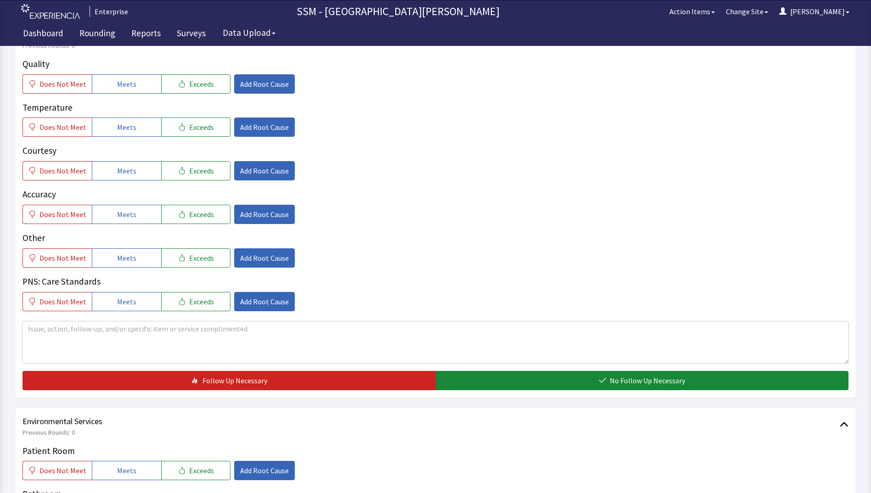
scroll to position [827, 0]
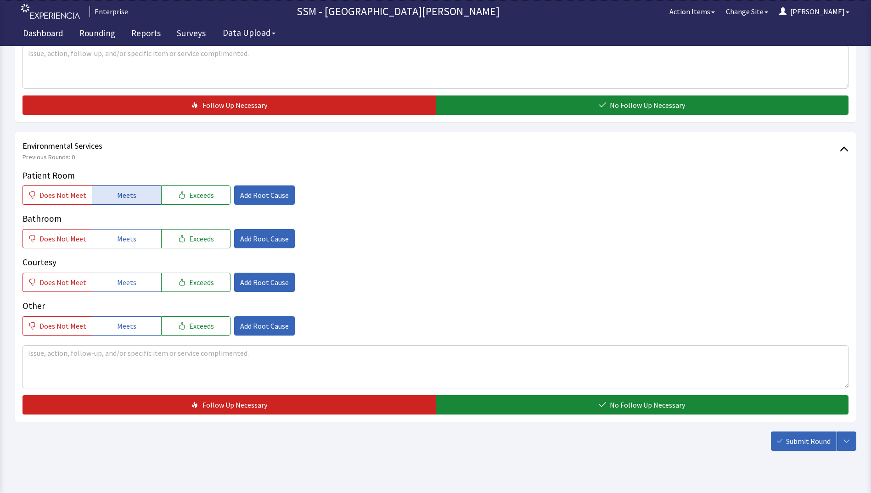
click at [120, 199] on span "Meets" at bounding box center [126, 195] width 19 height 11
click at [130, 236] on span "Meets" at bounding box center [126, 238] width 19 height 11
click at [135, 277] on button "Meets" at bounding box center [126, 282] width 69 height 19
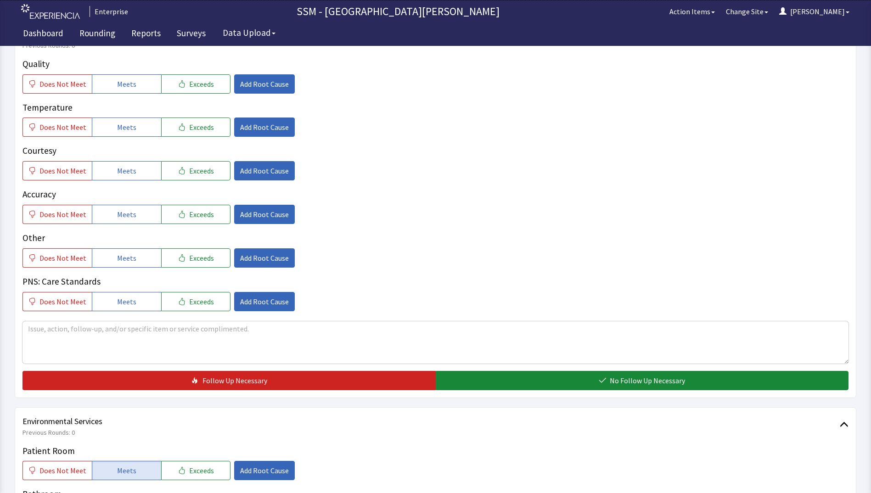
scroll to position [322, 0]
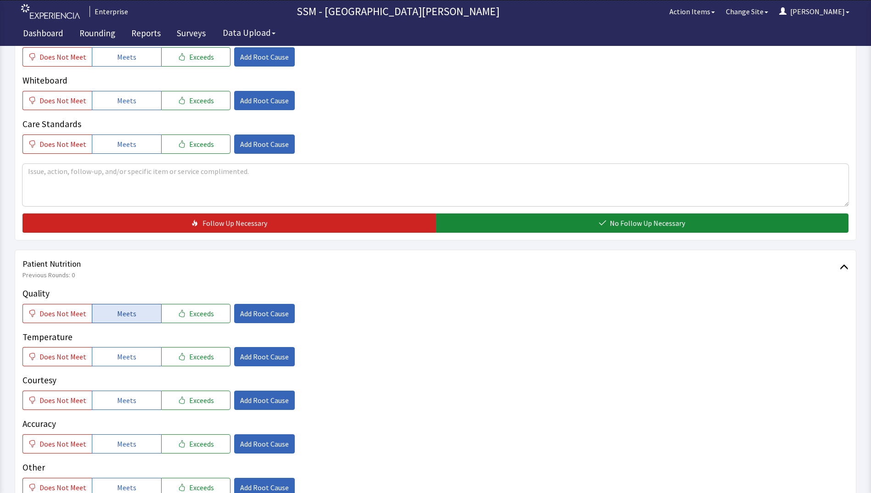
click at [112, 316] on button "Meets" at bounding box center [126, 313] width 69 height 19
click at [127, 361] on span "Meets" at bounding box center [126, 356] width 19 height 11
drag, startPoint x: 131, startPoint y: 395, endPoint x: 132, endPoint y: 400, distance: 5.1
click at [130, 395] on span "Meets" at bounding box center [126, 400] width 19 height 11
click at [134, 442] on button "Meets" at bounding box center [126, 444] width 69 height 19
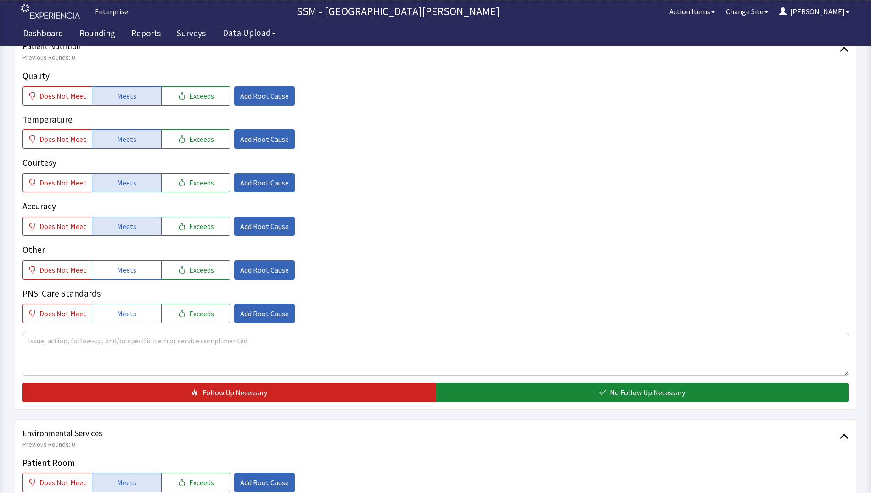
scroll to position [643, 0]
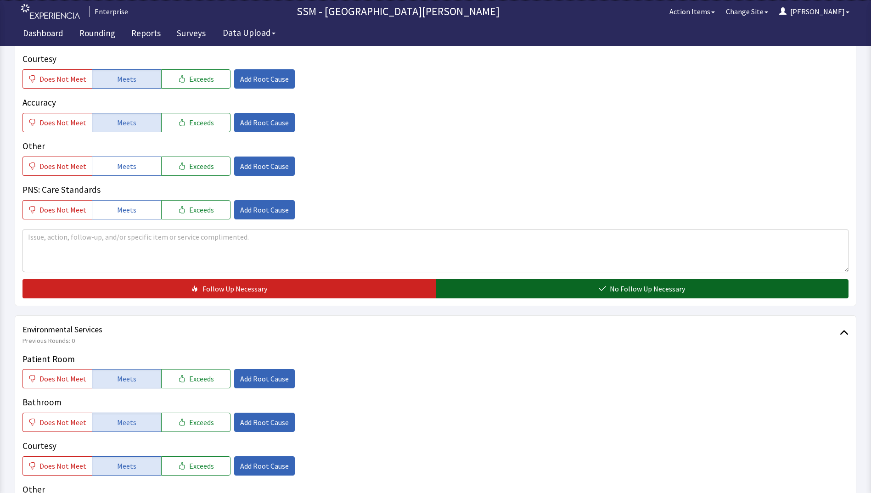
click at [545, 291] on button "No Follow Up Necessary" at bounding box center [642, 288] width 413 height 19
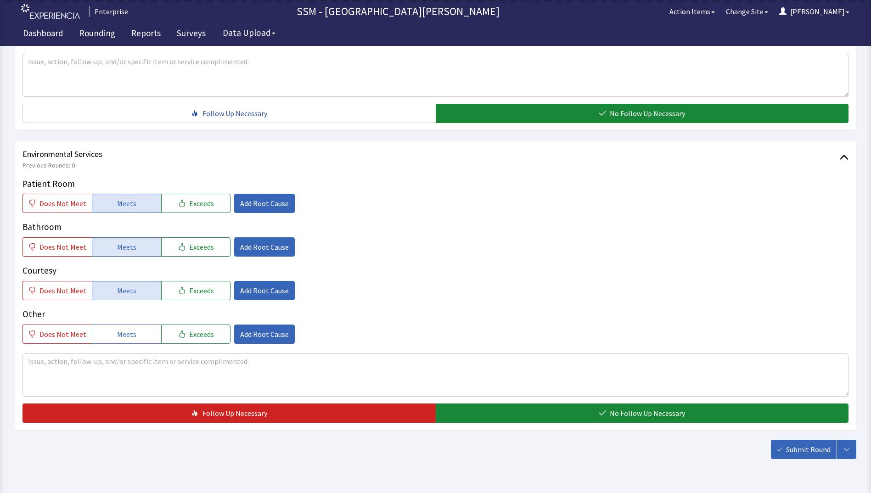
scroll to position [845, 0]
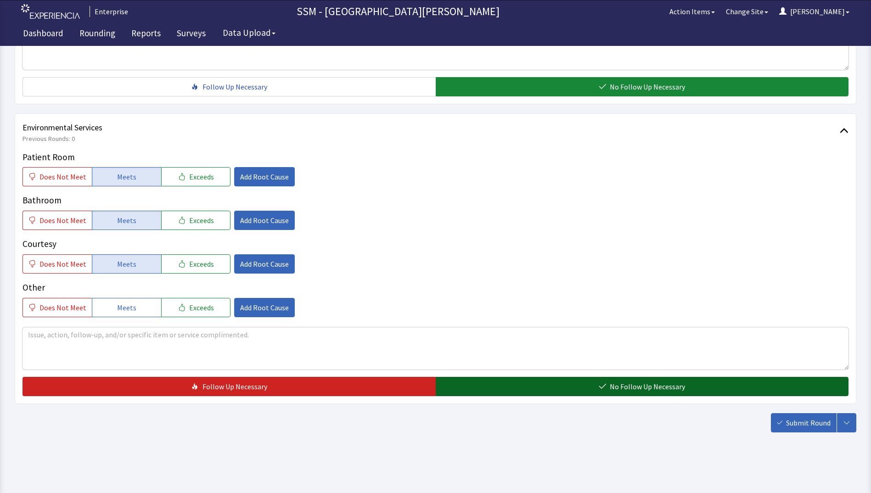
click at [531, 390] on button "No Follow Up Necessary" at bounding box center [642, 386] width 413 height 19
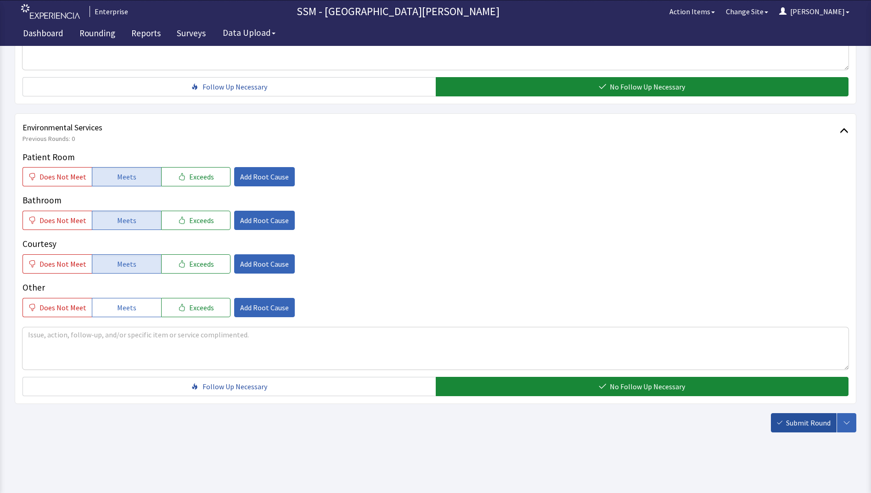
click at [788, 423] on span "Submit Round" at bounding box center [808, 423] width 45 height 11
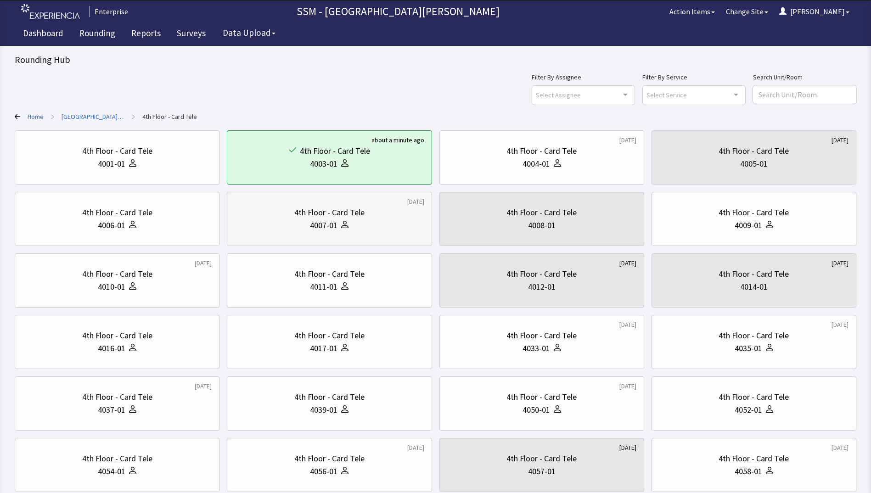
click at [365, 235] on div "4th Floor - Card Tele 4007-01" at bounding box center [329, 219] width 189 height 44
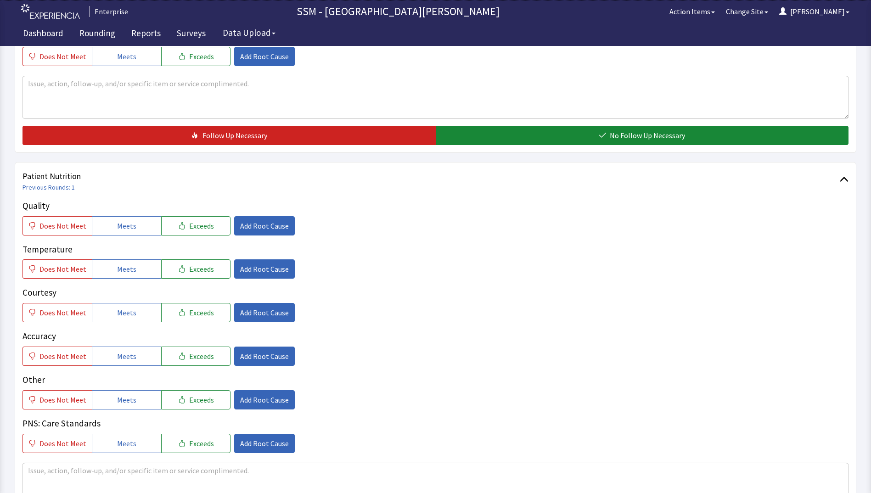
scroll to position [505, 0]
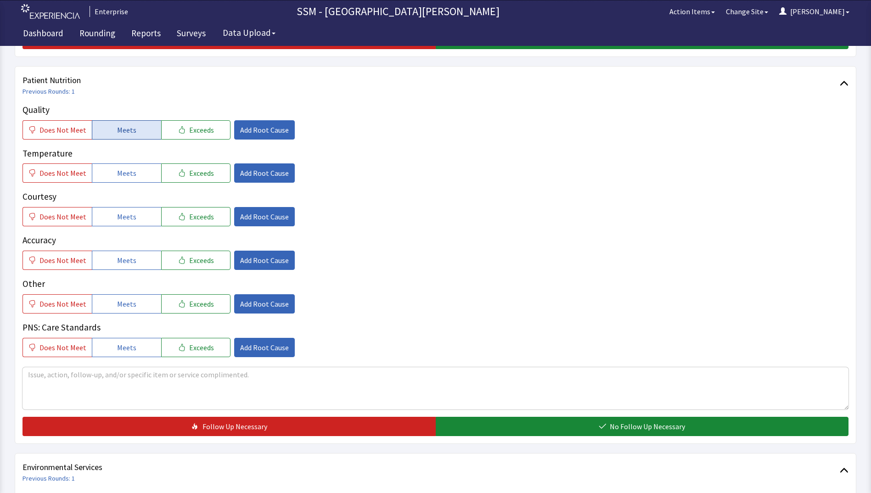
click at [135, 130] on button "Meets" at bounding box center [126, 129] width 69 height 19
click at [136, 175] on button "Meets" at bounding box center [126, 173] width 69 height 19
drag, startPoint x: 141, startPoint y: 220, endPoint x: 140, endPoint y: 240, distance: 20.7
click at [141, 220] on button "Meets" at bounding box center [126, 216] width 69 height 19
click at [137, 263] on button "Meets" at bounding box center [126, 260] width 69 height 19
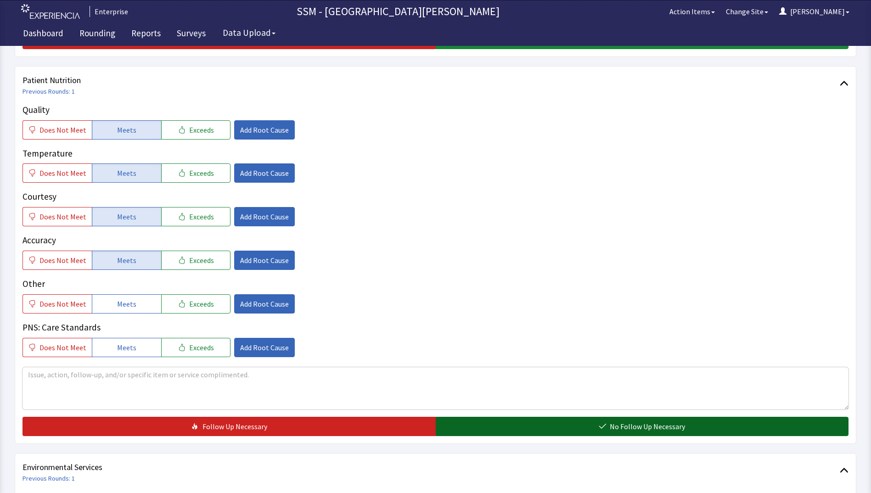
click at [501, 423] on button "No Follow Up Necessary" at bounding box center [642, 426] width 413 height 19
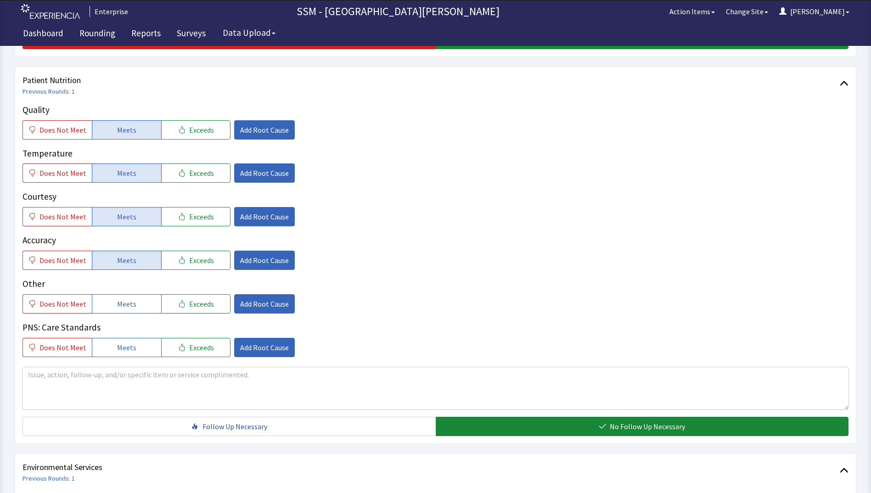
scroll to position [845, 0]
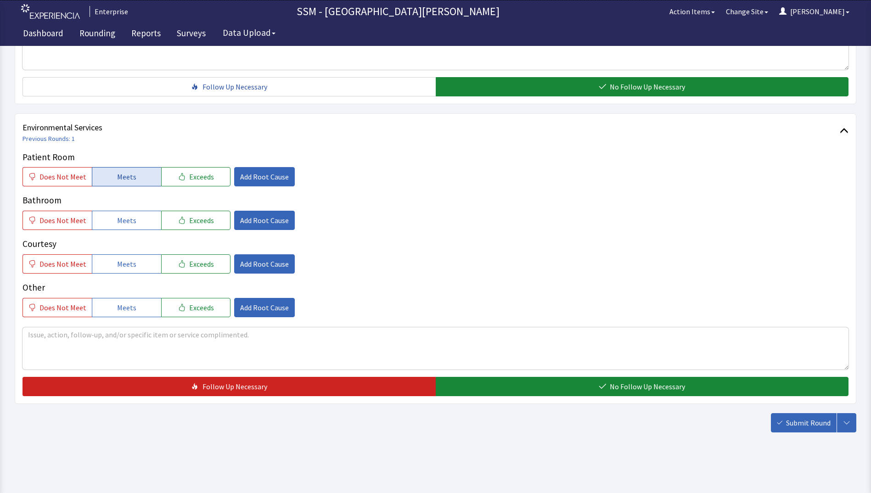
click at [104, 172] on button "Meets" at bounding box center [126, 176] width 69 height 19
click at [109, 222] on button "Meets" at bounding box center [126, 220] width 69 height 19
click at [117, 268] on span "Meets" at bounding box center [126, 264] width 19 height 11
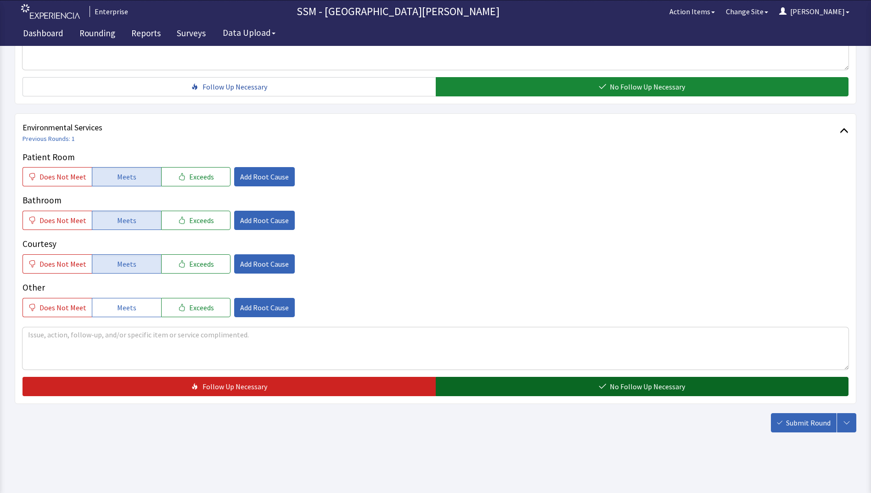
click at [463, 384] on button "No Follow Up Necessary" at bounding box center [642, 386] width 413 height 19
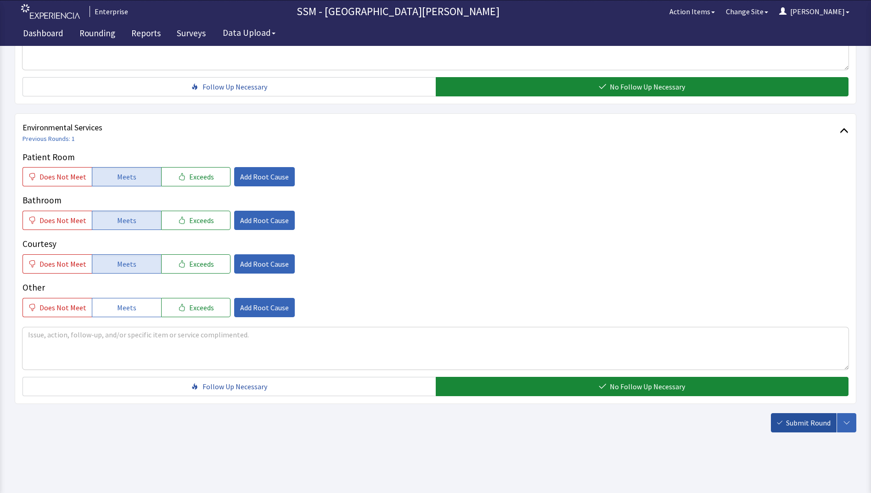
click at [785, 421] on button "Submit Round" at bounding box center [804, 422] width 66 height 19
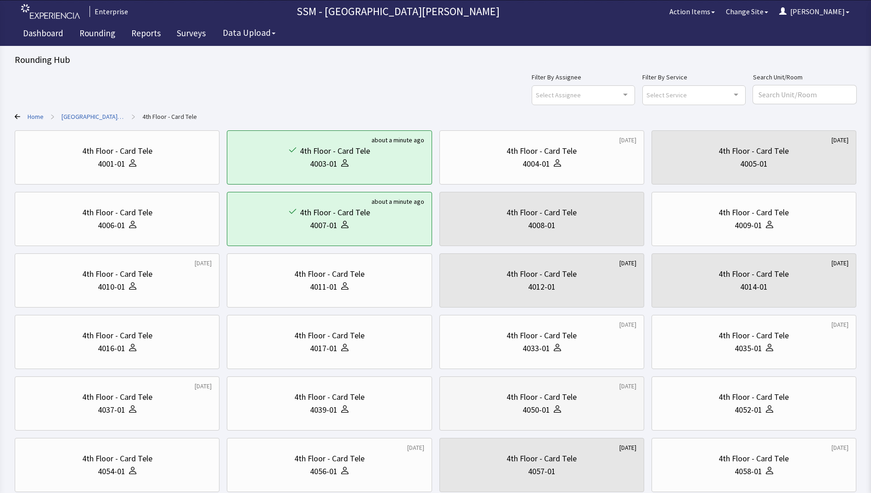
click at [562, 408] on div "4050-01" at bounding box center [541, 410] width 189 height 13
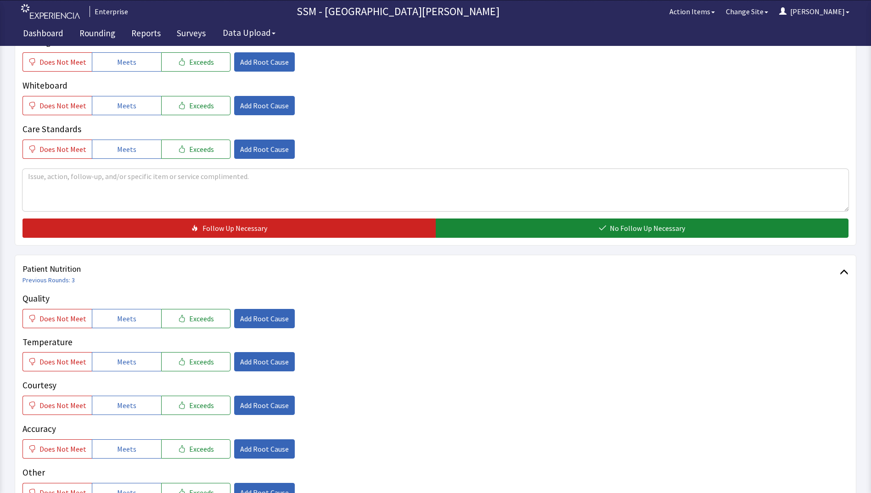
scroll to position [413, 0]
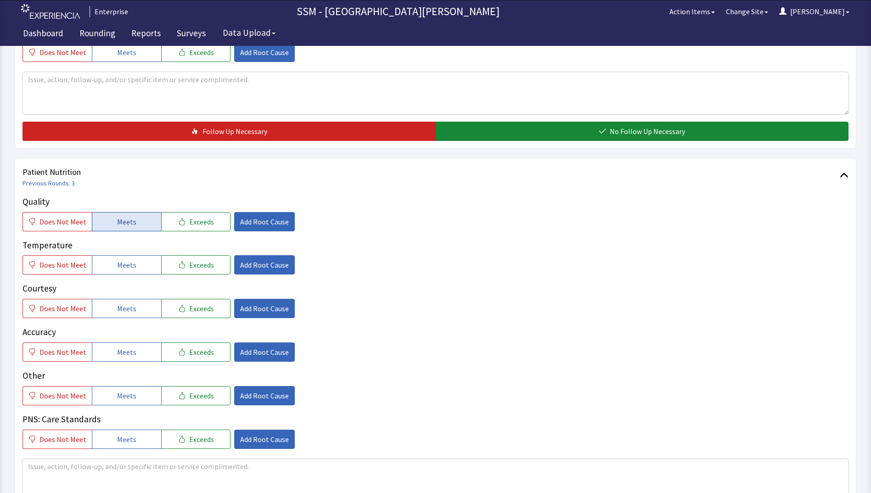
click at [103, 226] on button "Meets" at bounding box center [126, 221] width 69 height 19
click at [120, 263] on span "Meets" at bounding box center [126, 265] width 19 height 11
click at [120, 306] on span "Meets" at bounding box center [126, 308] width 19 height 11
click at [122, 356] on span "Meets" at bounding box center [126, 352] width 19 height 11
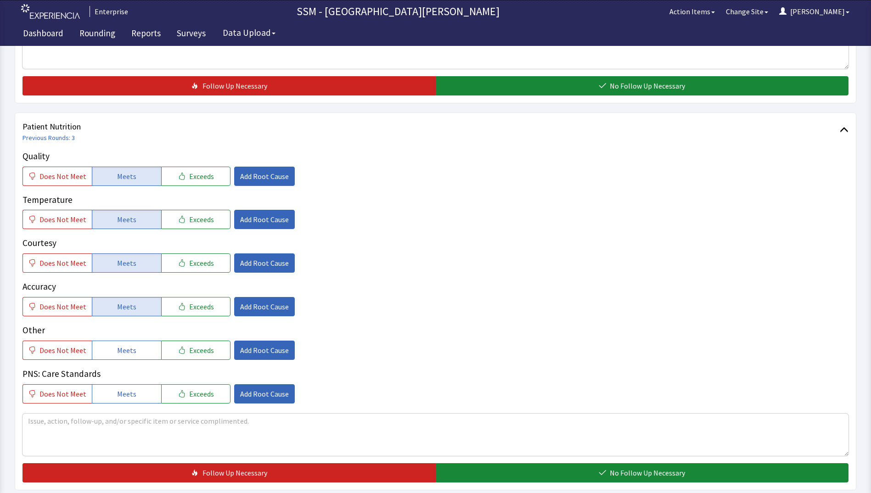
scroll to position [689, 0]
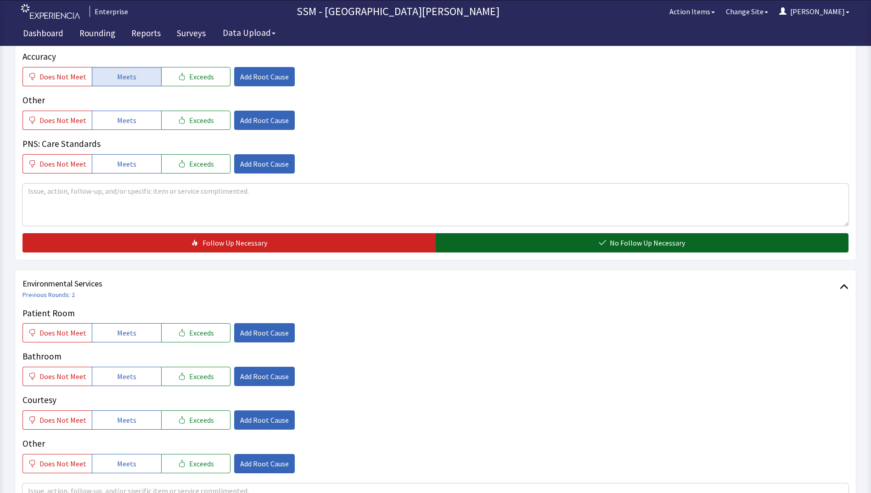
click at [595, 246] on button "No Follow Up Necessary" at bounding box center [642, 242] width 413 height 19
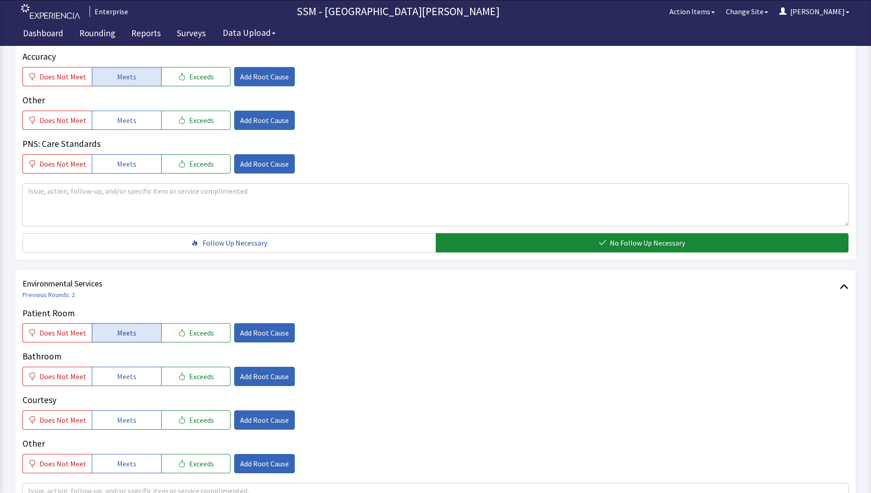
click at [117, 332] on span "Meets" at bounding box center [126, 332] width 19 height 11
click at [121, 376] on span "Meets" at bounding box center [126, 376] width 19 height 11
click at [124, 427] on button "Meets" at bounding box center [126, 420] width 69 height 19
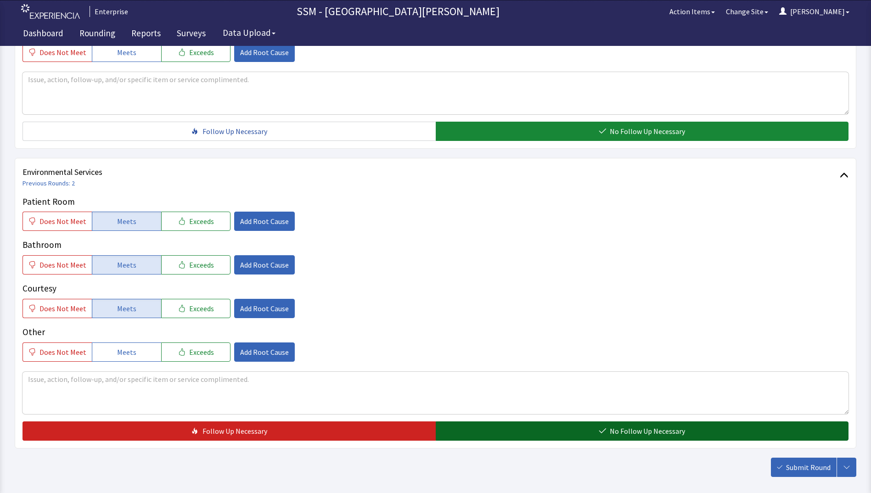
scroll to position [845, 0]
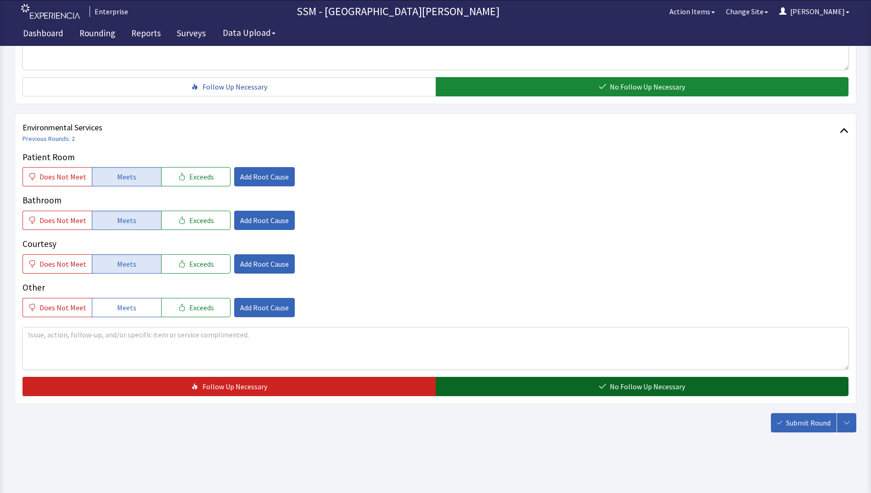
click at [552, 385] on button "No Follow Up Necessary" at bounding box center [642, 386] width 413 height 19
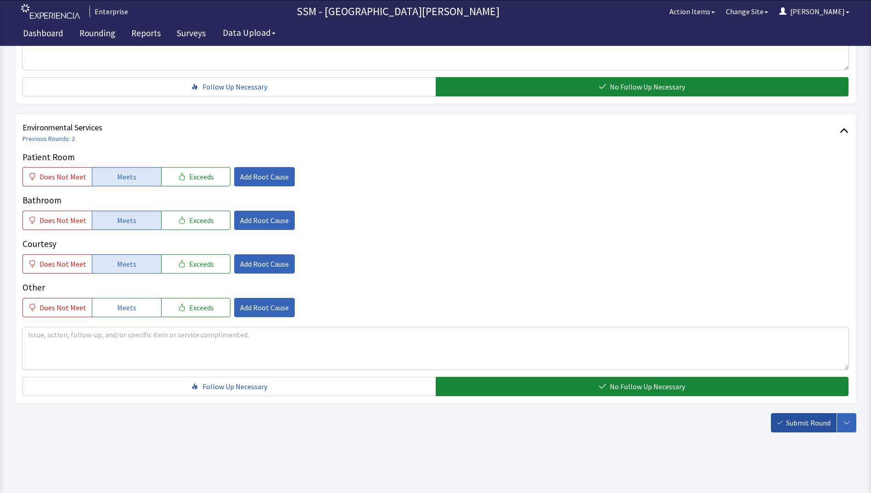
click at [805, 425] on span "Submit Round" at bounding box center [808, 423] width 45 height 11
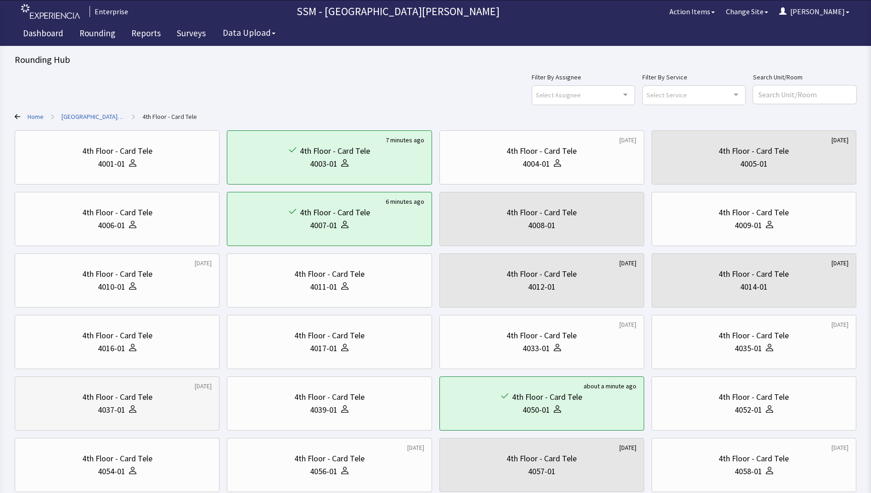
click at [124, 413] on div "4037-01" at bounding box center [112, 410] width 28 height 13
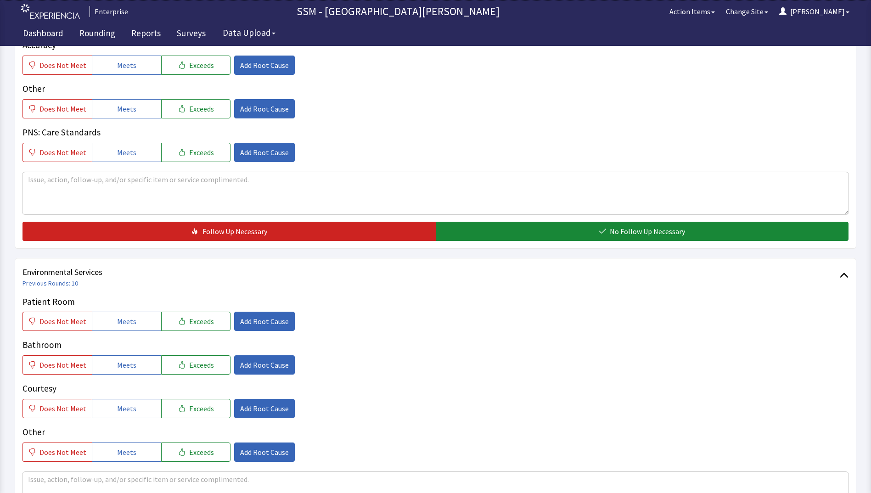
scroll to position [781, 0]
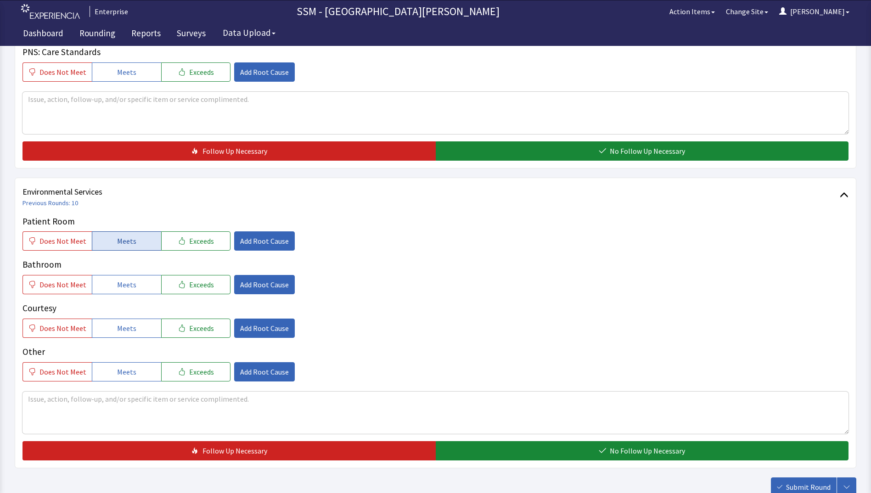
click at [134, 243] on button "Meets" at bounding box center [126, 241] width 69 height 19
click at [132, 288] on button "Meets" at bounding box center [126, 284] width 69 height 19
click at [133, 334] on button "Meets" at bounding box center [126, 328] width 69 height 19
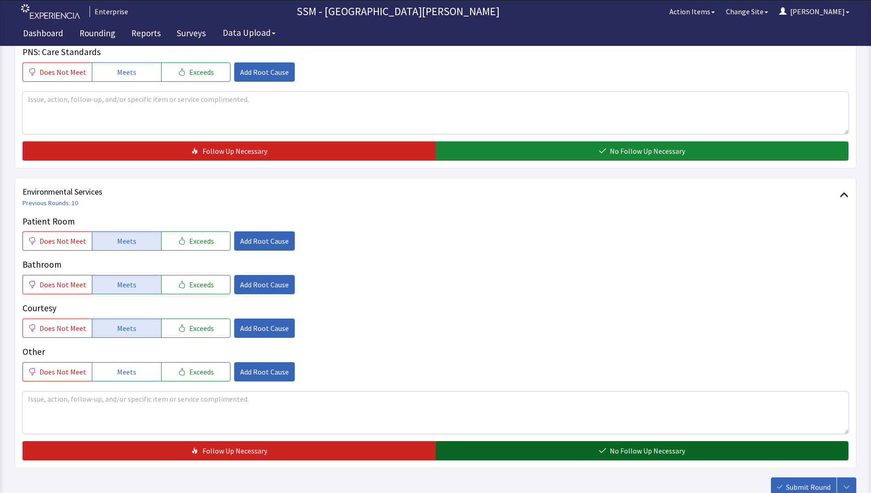
click at [548, 451] on button "No Follow Up Necessary" at bounding box center [642, 450] width 413 height 19
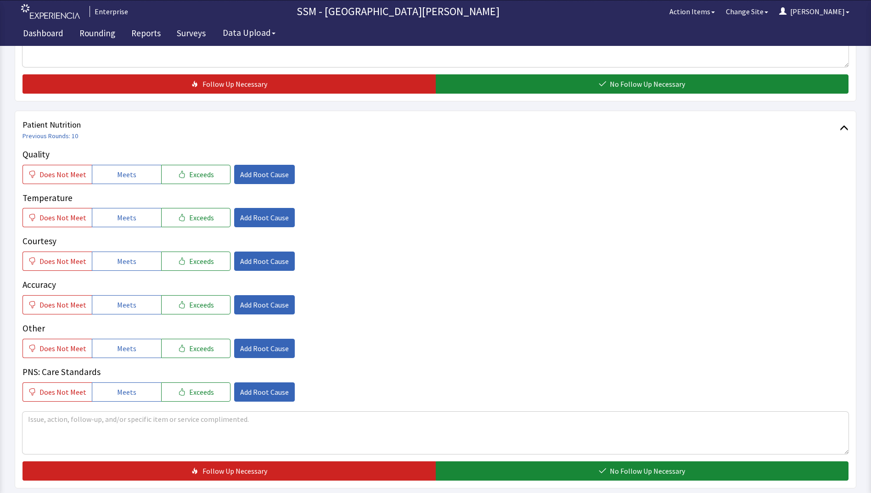
scroll to position [459, 0]
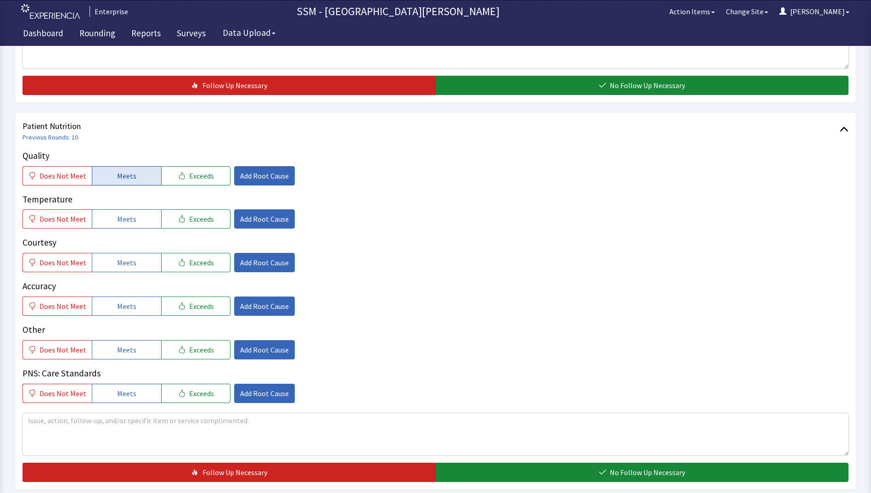
click at [124, 177] on span "Meets" at bounding box center [126, 175] width 19 height 11
click at [136, 224] on button "Meets" at bounding box center [126, 218] width 69 height 19
click at [136, 263] on button "Meets" at bounding box center [126, 262] width 69 height 19
click at [133, 306] on button "Meets" at bounding box center [126, 306] width 69 height 19
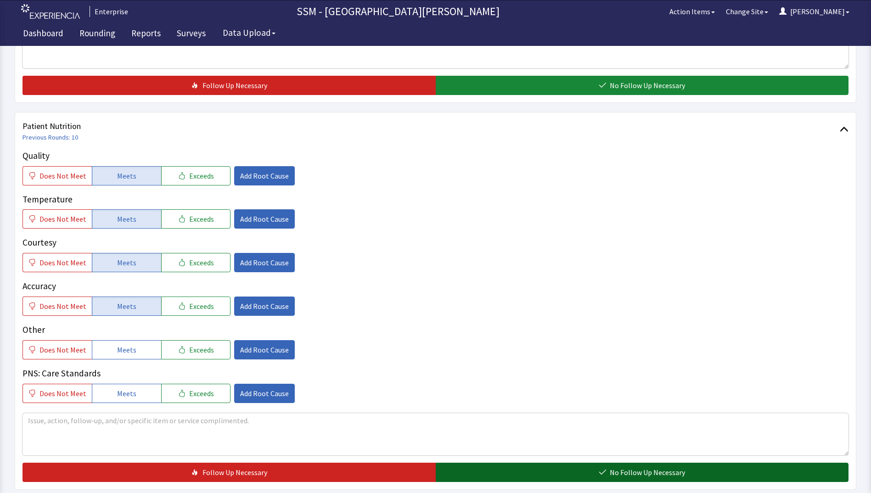
click at [558, 472] on button "No Follow Up Necessary" at bounding box center [642, 472] width 413 height 19
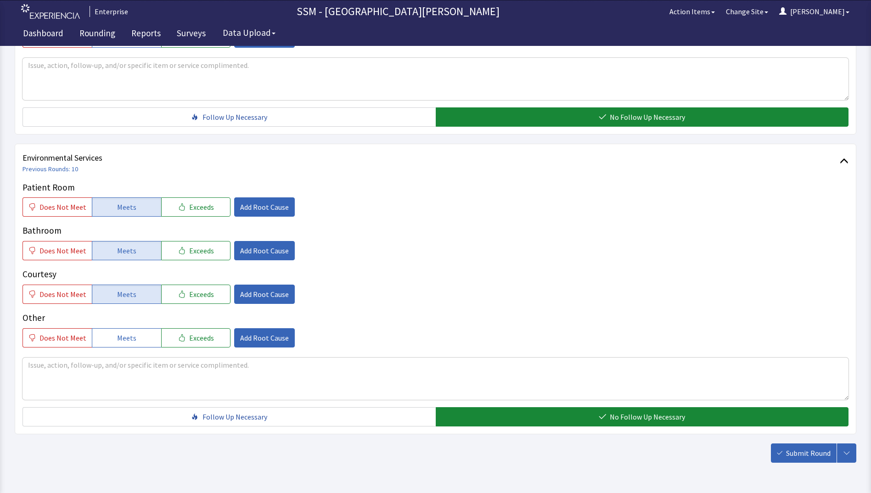
scroll to position [845, 0]
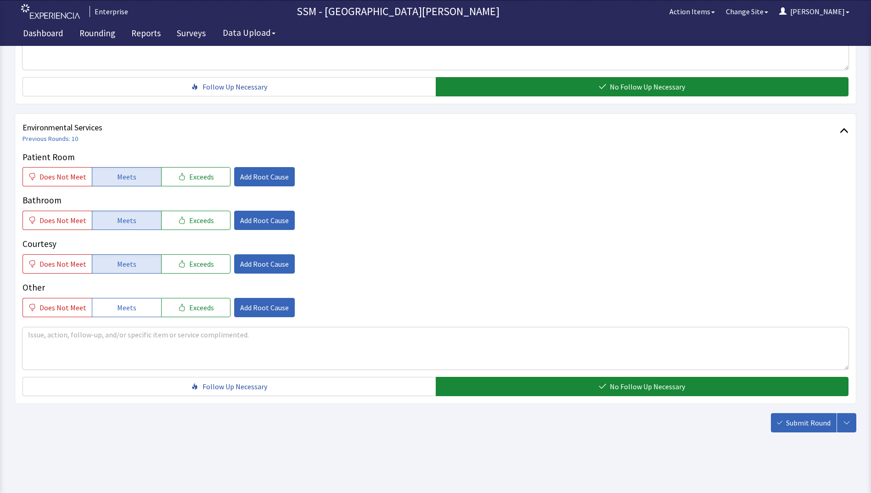
click at [809, 425] on span "Submit Round" at bounding box center [808, 423] width 45 height 11
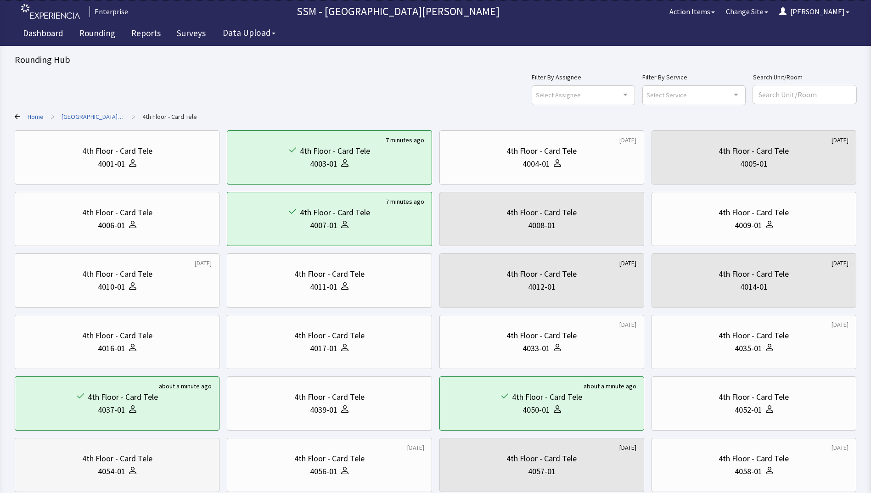
click at [107, 473] on div "4054-01" at bounding box center [112, 471] width 28 height 13
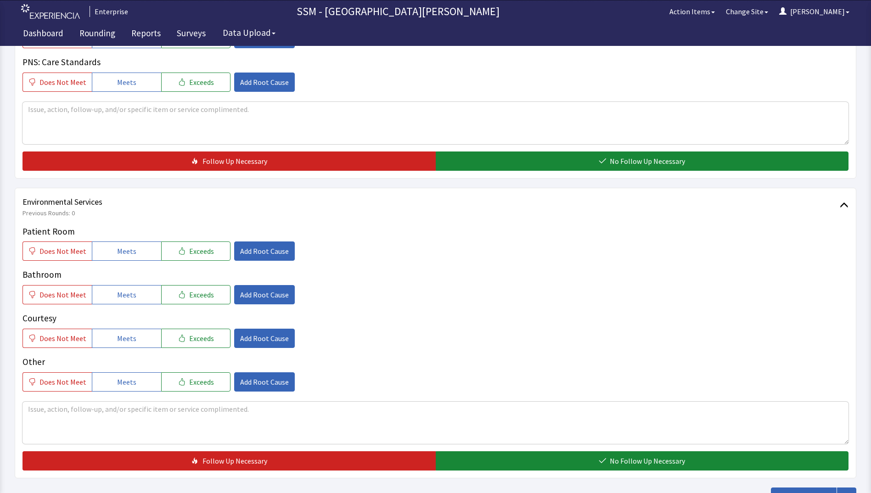
scroll to position [827, 0]
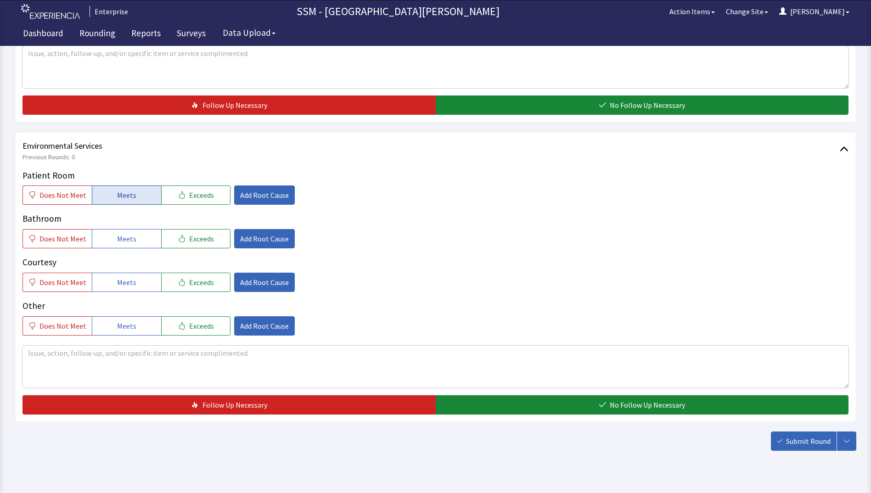
click at [124, 194] on span "Meets" at bounding box center [126, 195] width 19 height 11
click at [117, 240] on span "Meets" at bounding box center [126, 238] width 19 height 11
click at [119, 295] on div "Patient Room Does Not Meet Meets Exceeds Add Root Cause Bathroom Does Not Meet …" at bounding box center [436, 252] width 826 height 167
click at [119, 286] on span "Meets" at bounding box center [126, 282] width 19 height 11
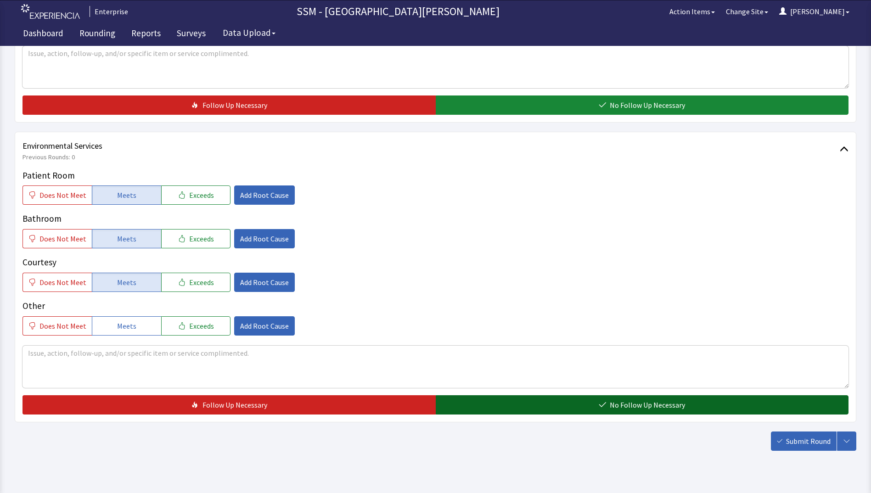
click at [521, 407] on button "No Follow Up Necessary" at bounding box center [642, 404] width 413 height 19
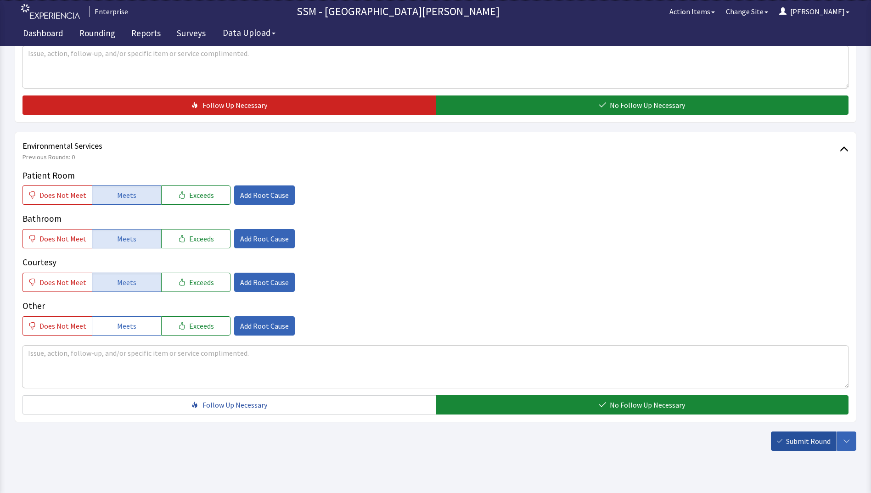
click at [799, 443] on span "Submit Round" at bounding box center [808, 441] width 45 height 11
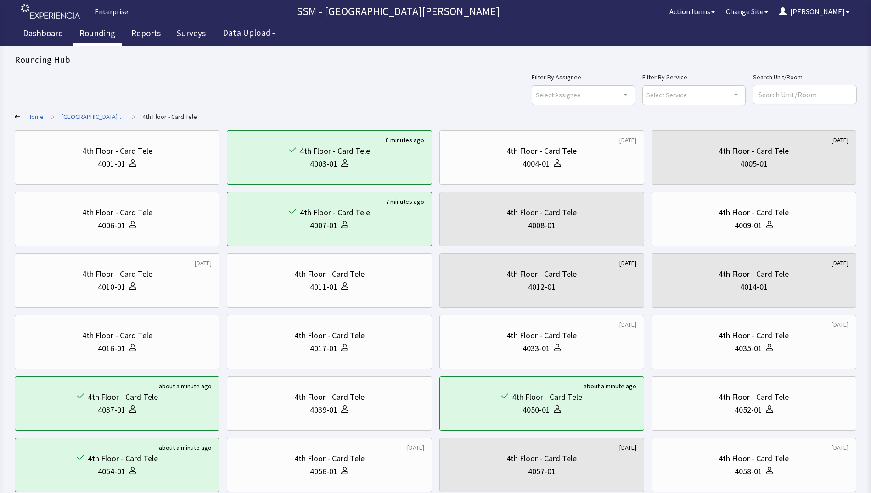
click at [99, 33] on link "Rounding" at bounding box center [98, 34] width 50 height 23
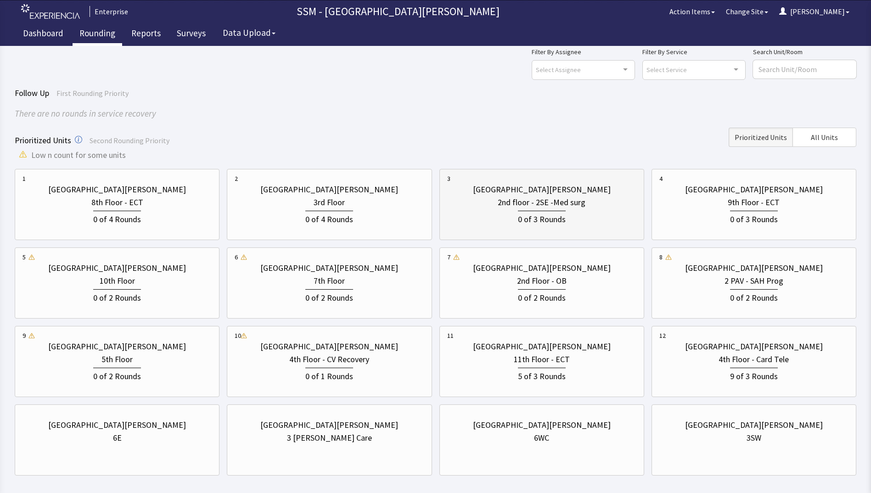
scroll to position [68, 0]
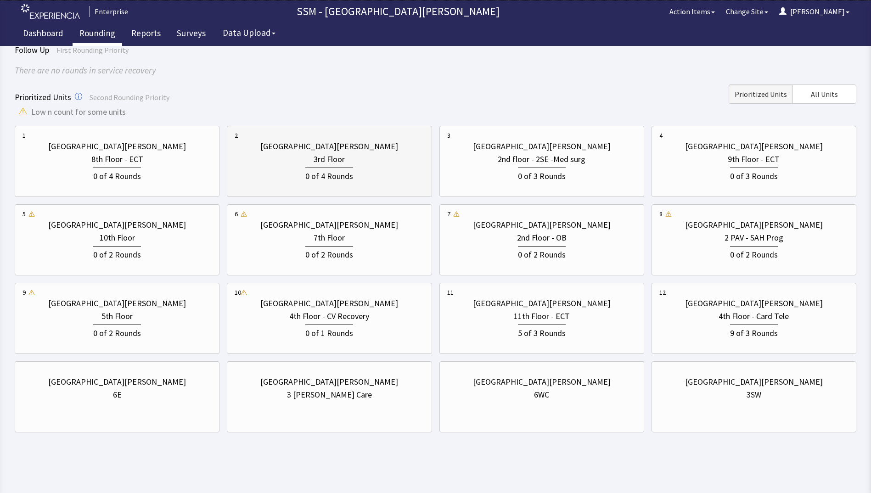
click at [345, 178] on div "0 of 4 Rounds" at bounding box center [329, 175] width 48 height 15
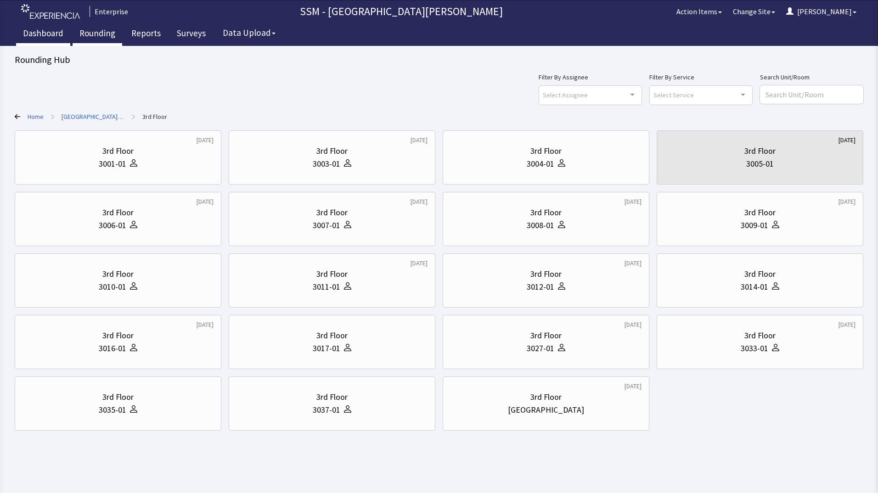
click at [33, 34] on link "Dashboard" at bounding box center [43, 34] width 54 height 23
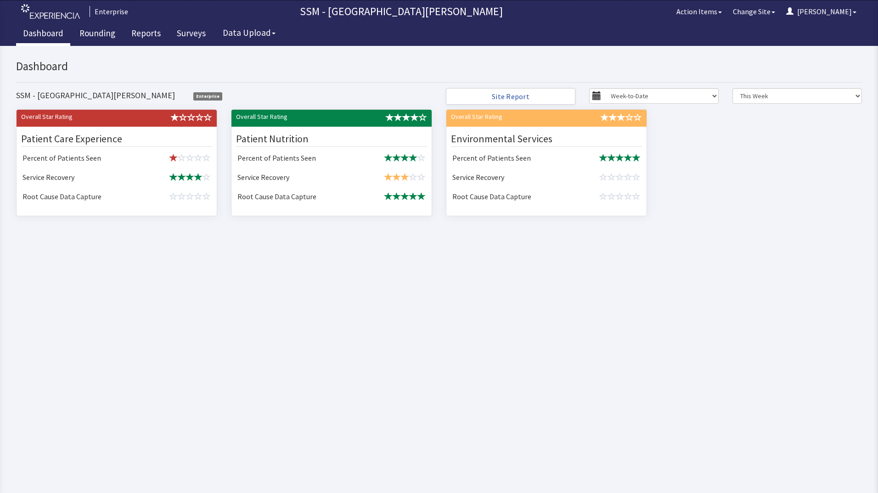
click at [277, 300] on html "x Upgrade to Experiencia Close Send Inquiry Dashboard SSM - [GEOGRAPHIC_DATA][P…" at bounding box center [439, 269] width 878 height 447
click at [351, 481] on html "x Upgrade to Experiencia Close Send Inquiry Dashboard SSM - [GEOGRAPHIC_DATA][P…" at bounding box center [439, 269] width 878 height 447
click at [96, 34] on link "Rounding" at bounding box center [98, 34] width 50 height 23
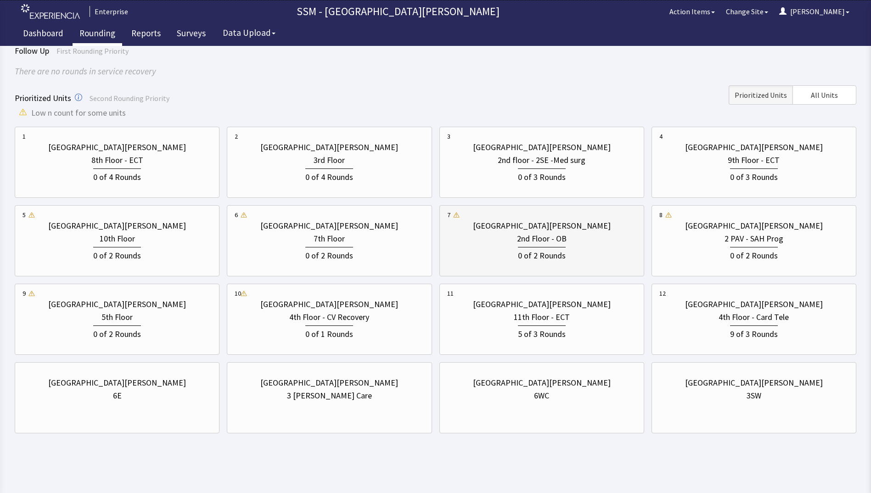
scroll to position [68, 0]
click at [780, 411] on div "[GEOGRAPHIC_DATA][PERSON_NAME] 3SW" at bounding box center [754, 396] width 205 height 71
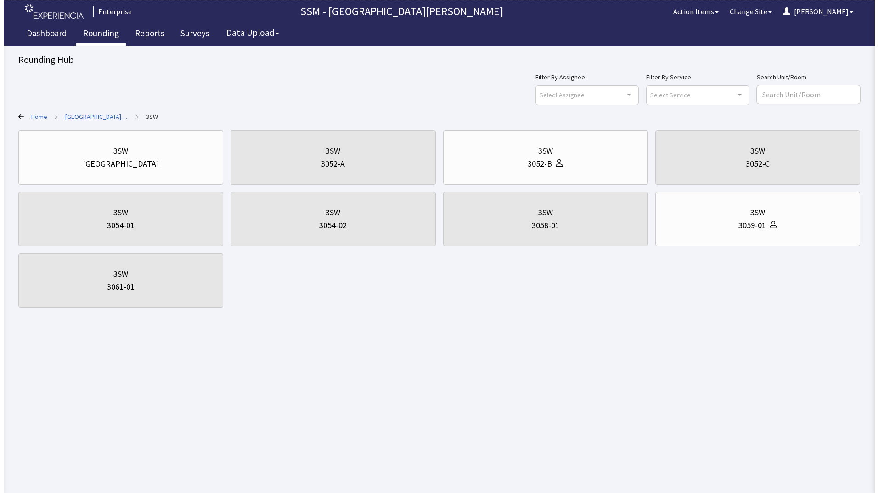
scroll to position [0, 0]
click at [554, 164] on div at bounding box center [558, 164] width 11 height 13
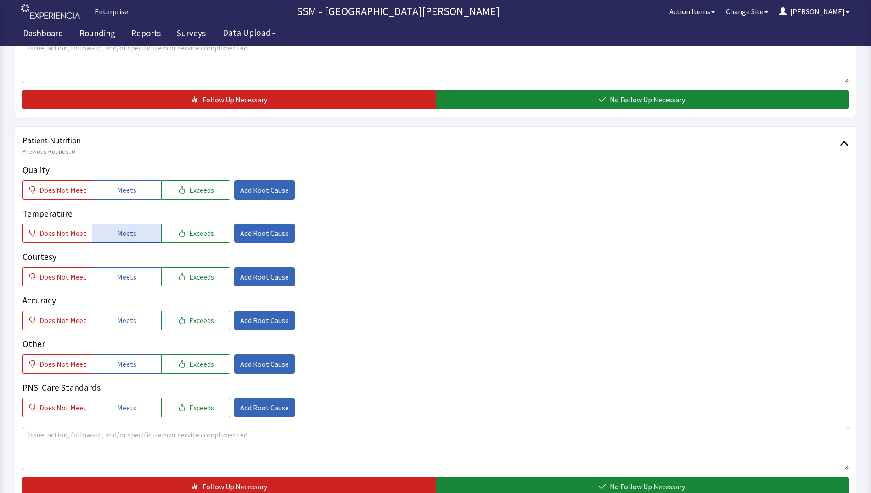
scroll to position [459, 0]
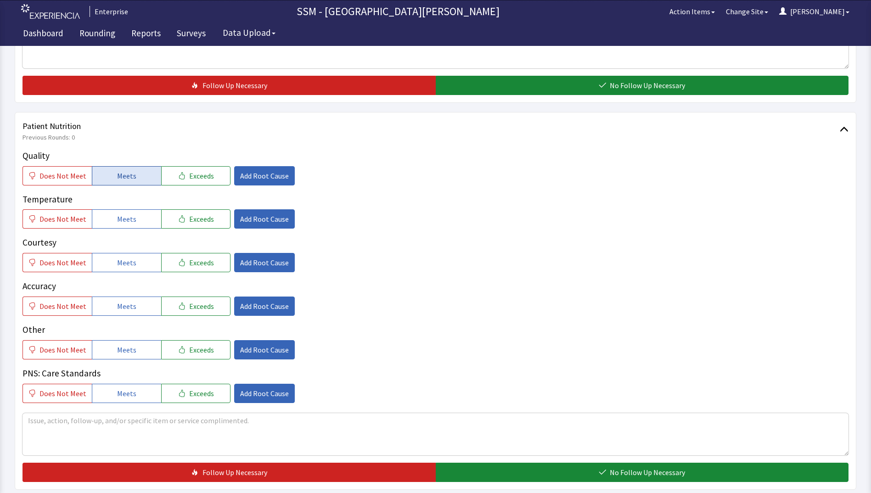
click at [120, 183] on button "Meets" at bounding box center [126, 175] width 69 height 19
click at [120, 217] on span "Meets" at bounding box center [126, 219] width 19 height 11
click at [122, 263] on span "Meets" at bounding box center [126, 262] width 19 height 11
click at [119, 307] on span "Meets" at bounding box center [126, 306] width 19 height 11
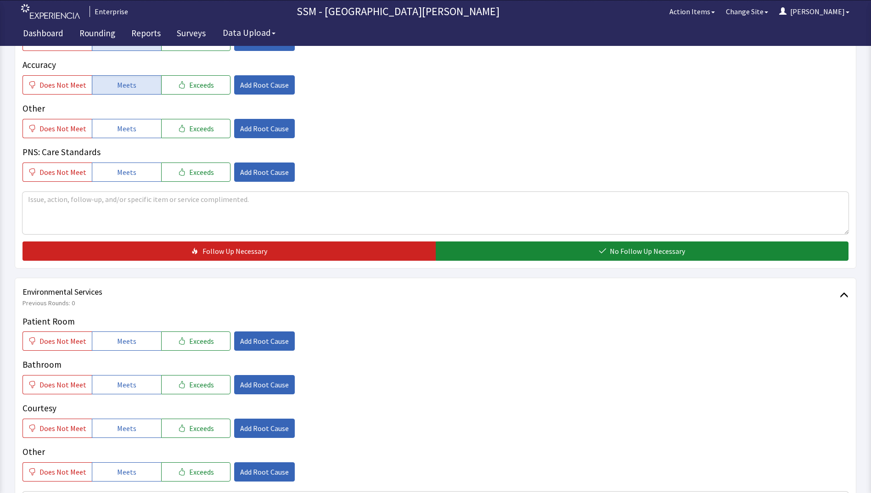
scroll to position [735, 0]
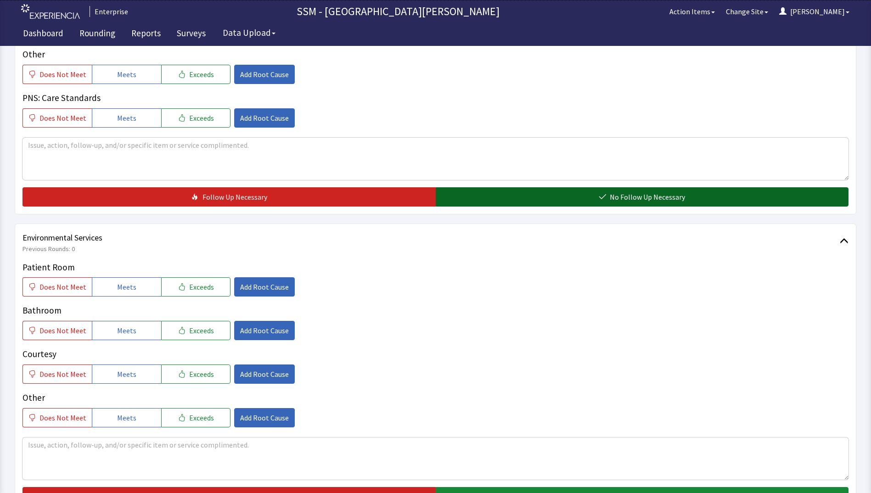
click at [551, 194] on button "No Follow Up Necessary" at bounding box center [642, 196] width 413 height 19
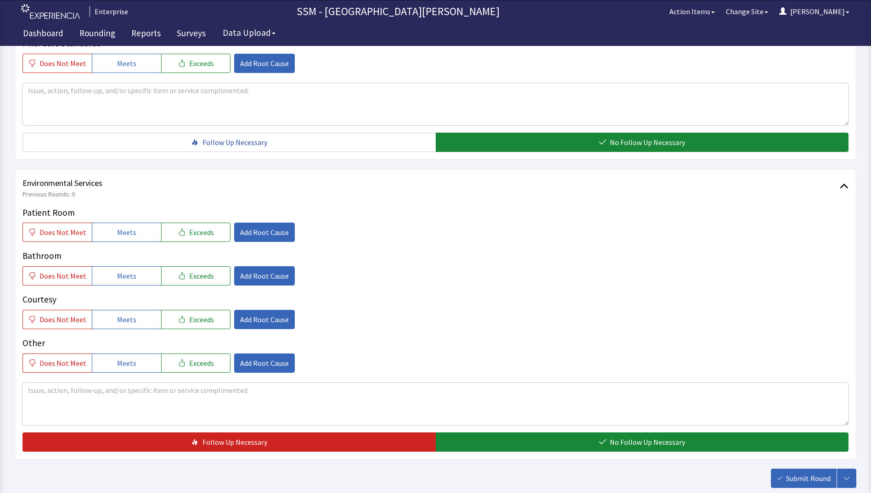
scroll to position [845, 0]
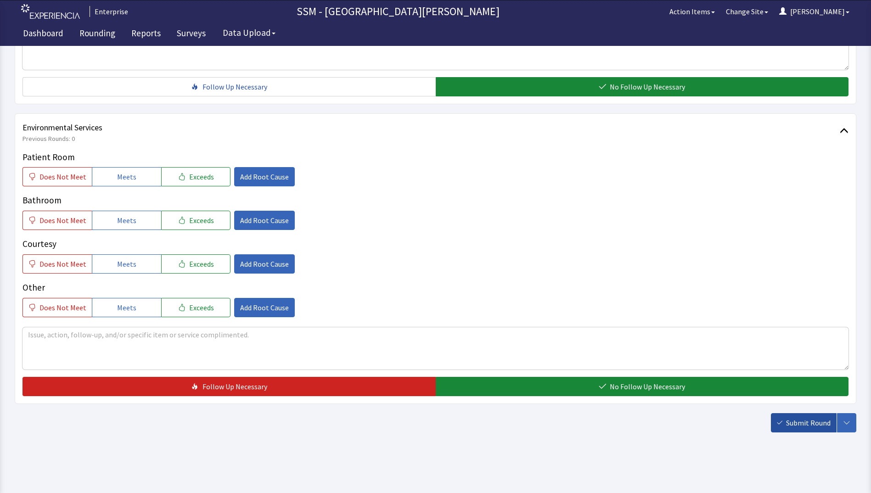
click at [788, 423] on span "Submit Round" at bounding box center [808, 423] width 45 height 11
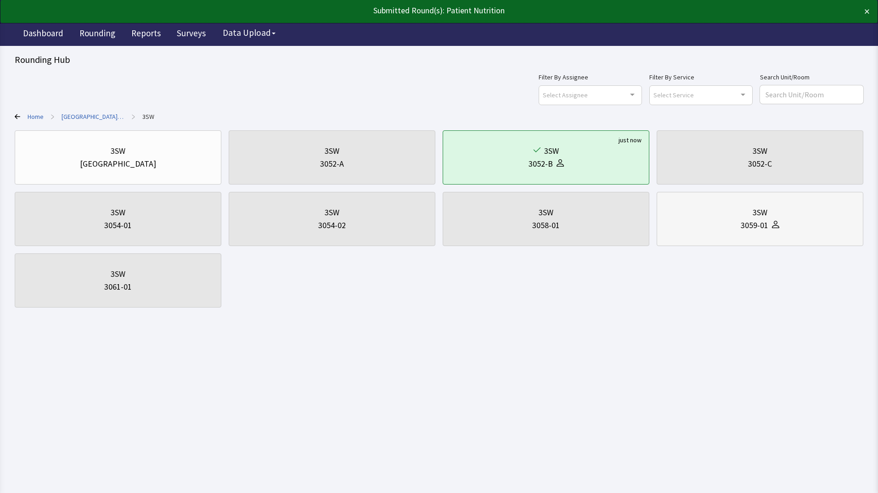
click at [816, 232] on div "3059-01" at bounding box center [760, 225] width 191 height 13
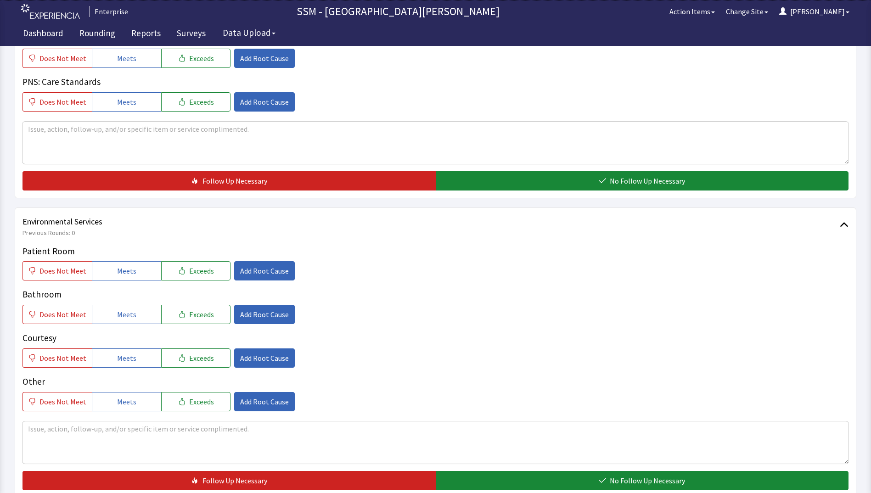
scroll to position [845, 0]
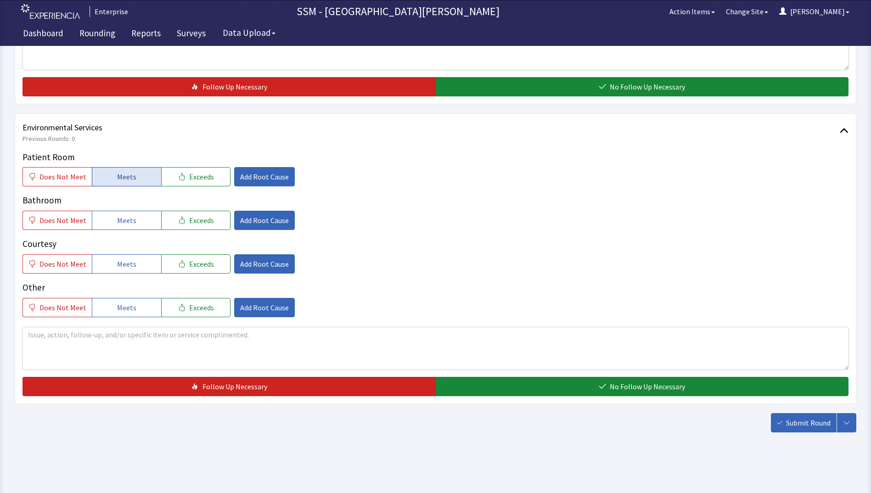
click at [132, 175] on span "Meets" at bounding box center [126, 176] width 19 height 11
click at [133, 222] on button "Meets" at bounding box center [126, 220] width 69 height 19
click at [130, 270] on button "Meets" at bounding box center [126, 263] width 69 height 19
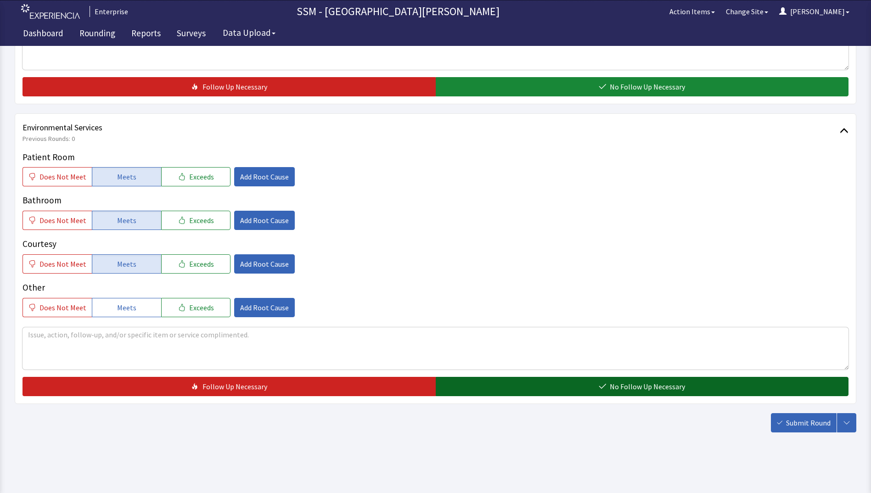
click at [489, 384] on button "No Follow Up Necessary" at bounding box center [642, 386] width 413 height 19
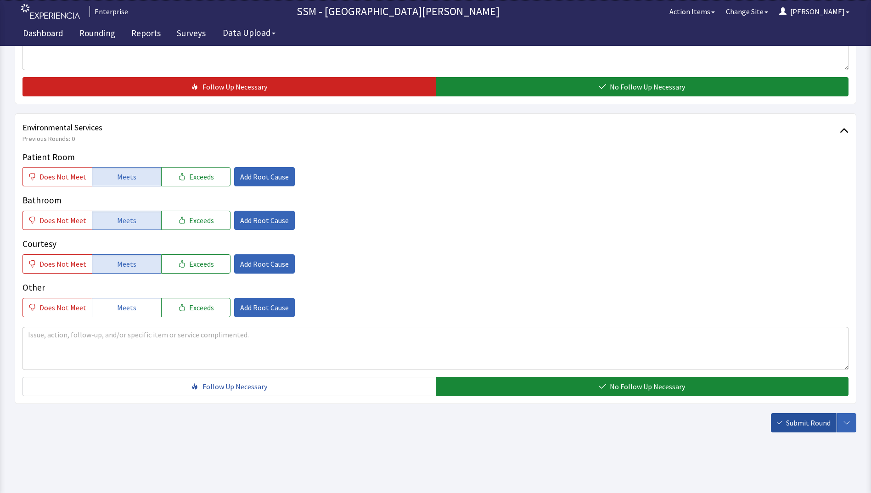
click at [779, 423] on icon "button" at bounding box center [780, 423] width 6 height 6
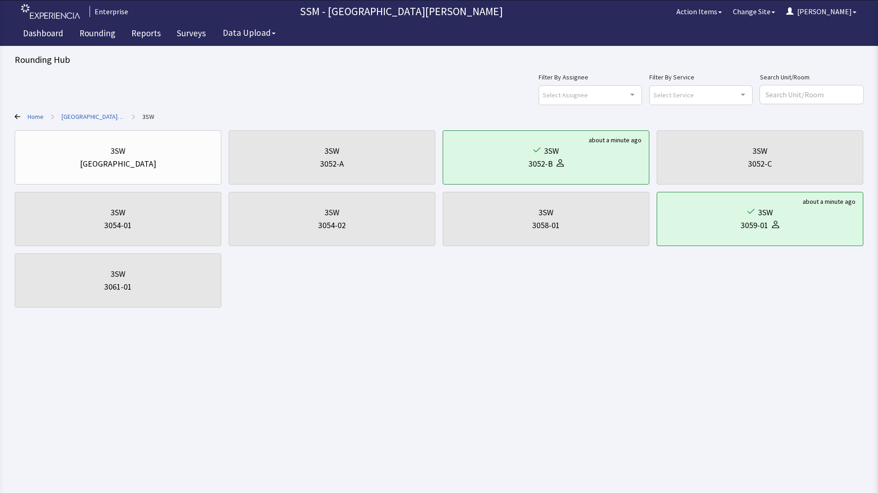
click at [248, 102] on div "Filter By Assignee Select Assignee Clear Selection [PERSON_NAME] [PERSON_NAME] …" at bounding box center [439, 88] width 849 height 33
click at [84, 30] on link "Rounding" at bounding box center [98, 34] width 50 height 23
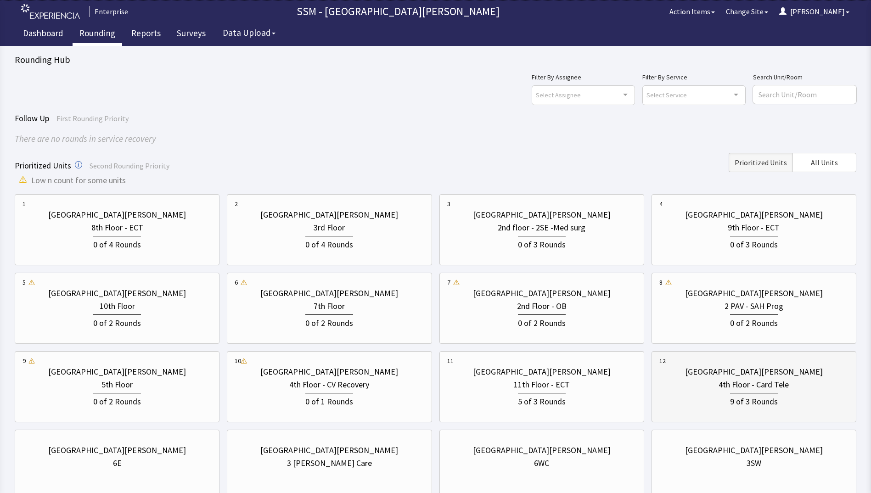
click at [728, 377] on div "[GEOGRAPHIC_DATA][PERSON_NAME]" at bounding box center [754, 372] width 138 height 13
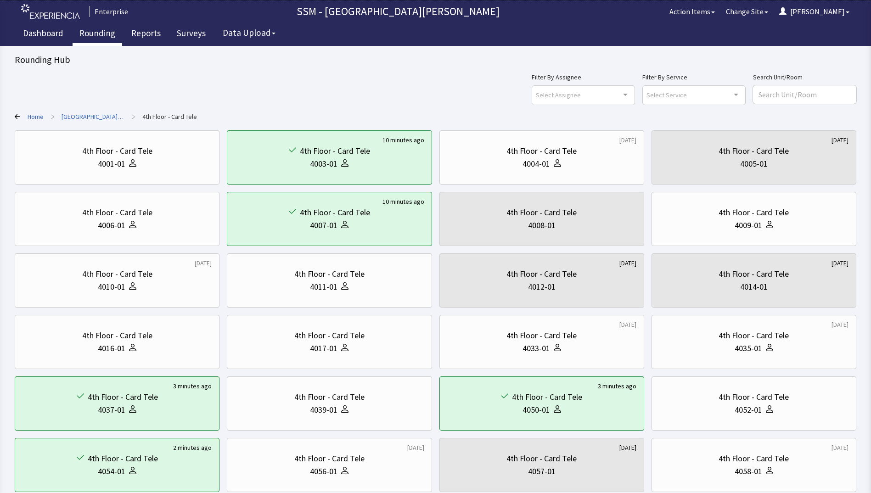
click at [90, 34] on link "Rounding" at bounding box center [98, 34] width 50 height 23
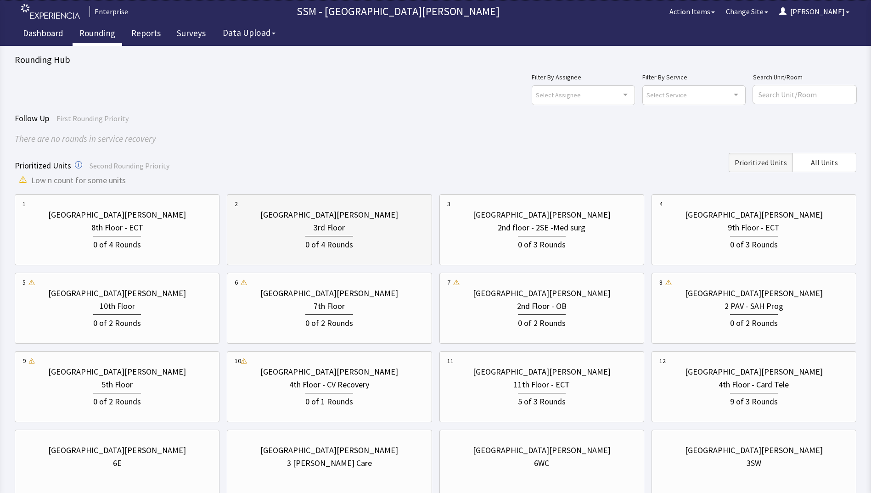
click at [339, 245] on div "0 of 4 Rounds" at bounding box center [329, 243] width 48 height 15
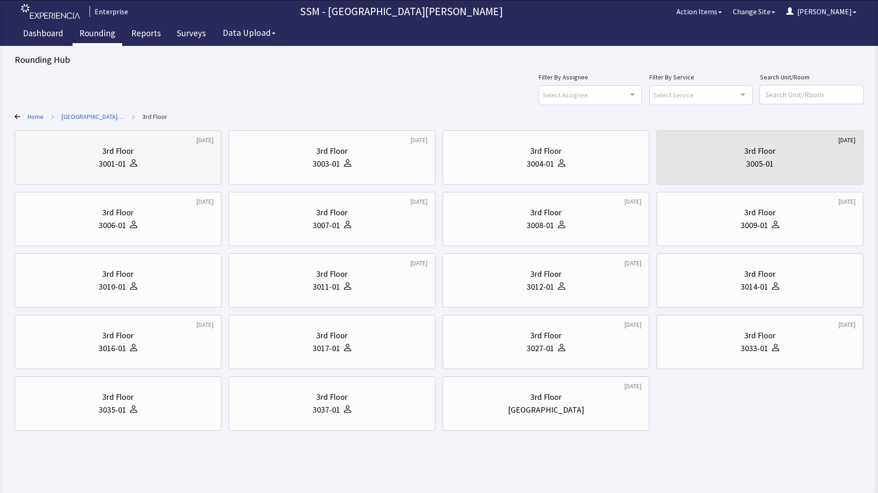
click at [149, 157] on div "3rd Floor" at bounding box center [118, 151] width 191 height 13
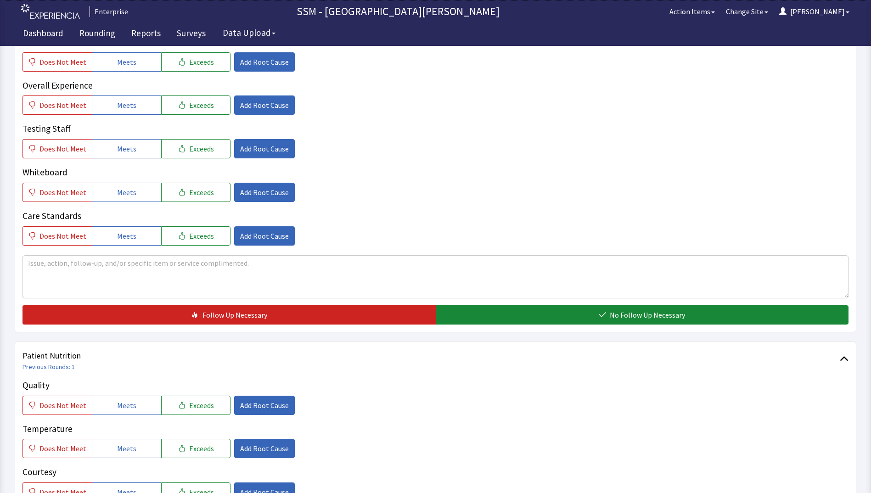
scroll to position [413, 0]
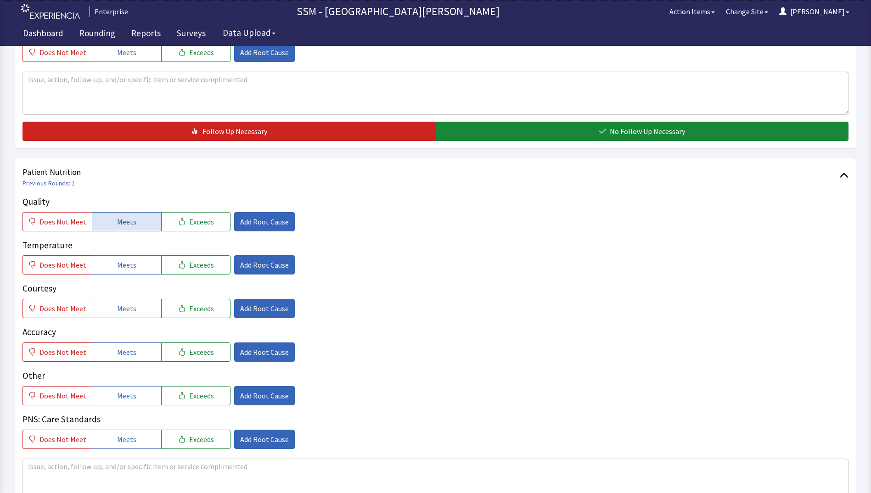
click at [113, 228] on button "Meets" at bounding box center [126, 221] width 69 height 19
click at [107, 273] on button "Meets" at bounding box center [126, 264] width 69 height 19
click at [111, 305] on button "Meets" at bounding box center [126, 308] width 69 height 19
click at [125, 353] on span "Meets" at bounding box center [126, 352] width 19 height 11
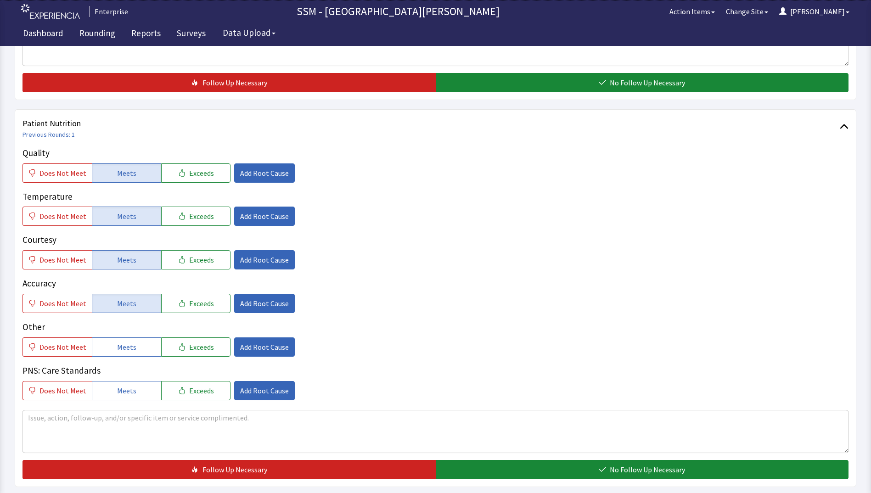
scroll to position [551, 0]
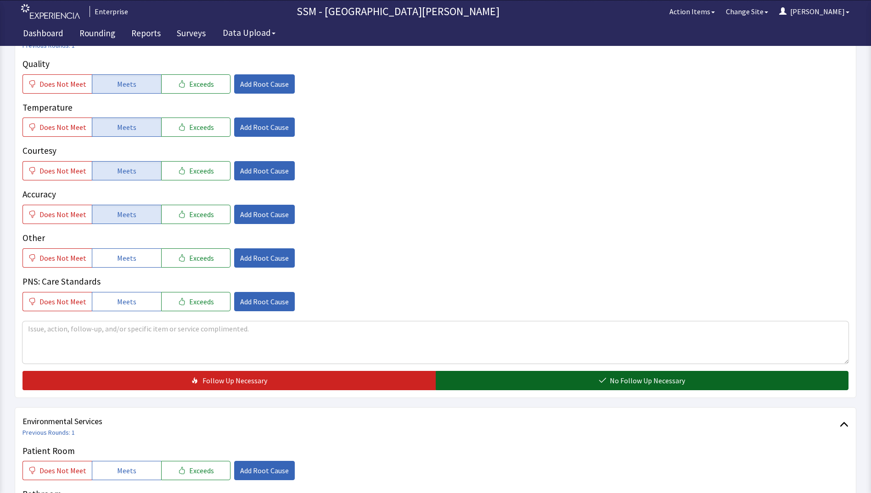
click at [639, 381] on span "No Follow Up Necessary" at bounding box center [647, 380] width 75 height 11
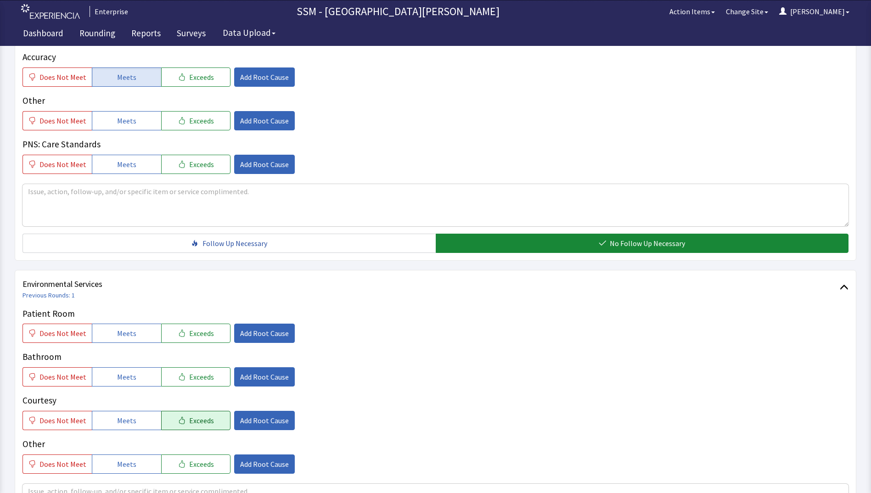
scroll to position [827, 0]
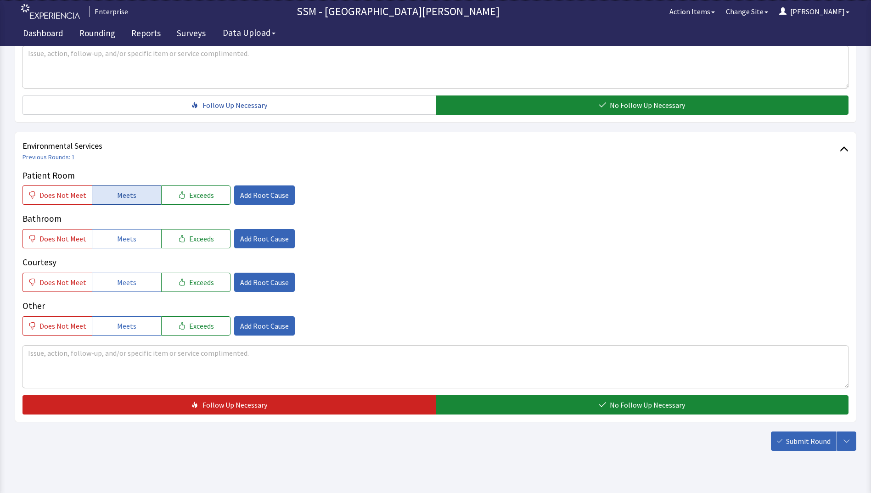
click at [109, 190] on button "Meets" at bounding box center [126, 195] width 69 height 19
click at [110, 248] on button "Meets" at bounding box center [126, 238] width 69 height 19
click at [128, 283] on span "Meets" at bounding box center [126, 282] width 19 height 11
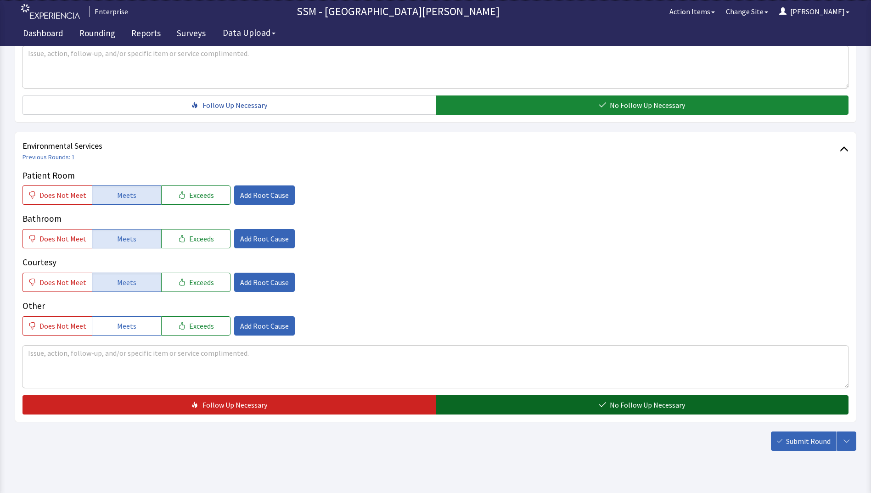
click at [627, 409] on span "No Follow Up Necessary" at bounding box center [647, 405] width 75 height 11
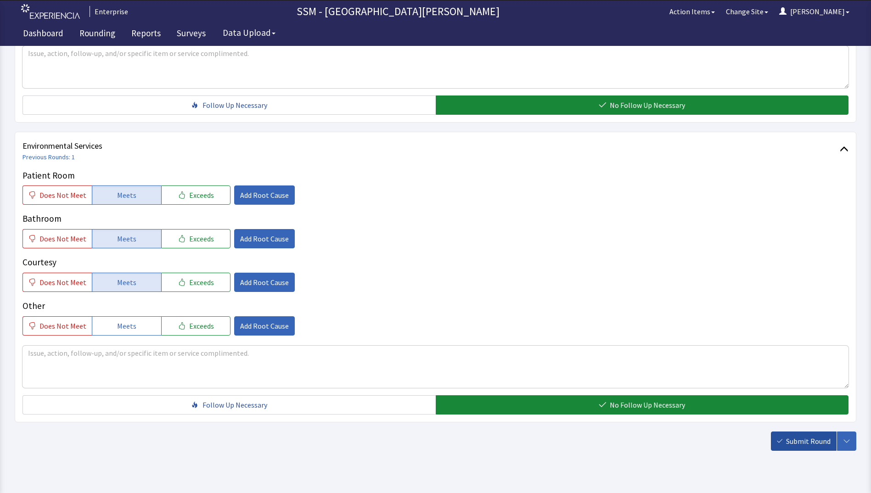
click at [789, 445] on span "Submit Round" at bounding box center [808, 441] width 45 height 11
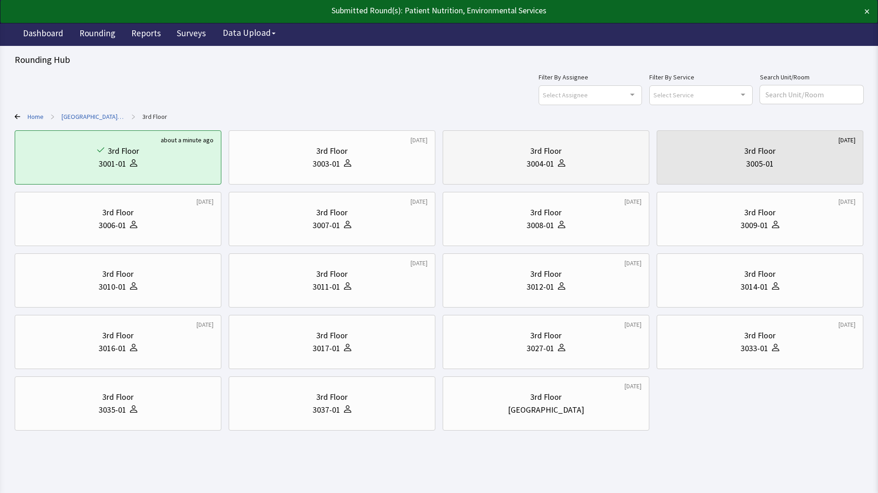
click at [595, 174] on div "3rd Floor 3004-01" at bounding box center [546, 158] width 191 height 44
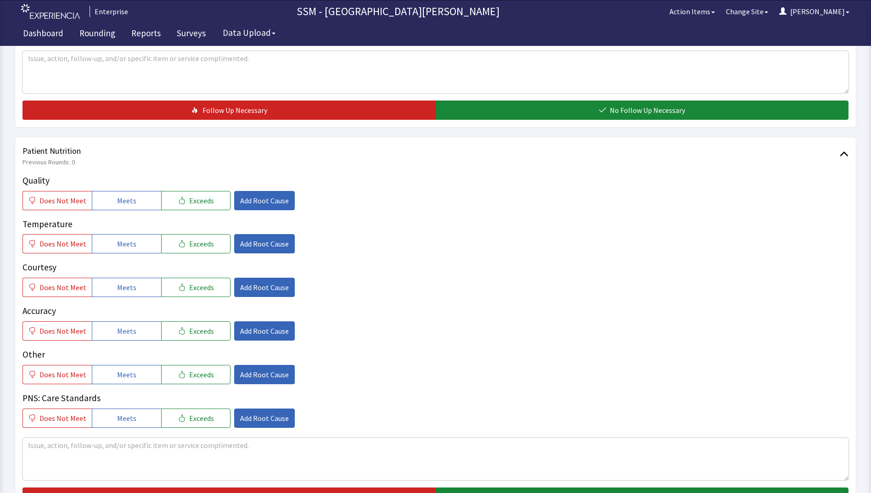
scroll to position [505, 0]
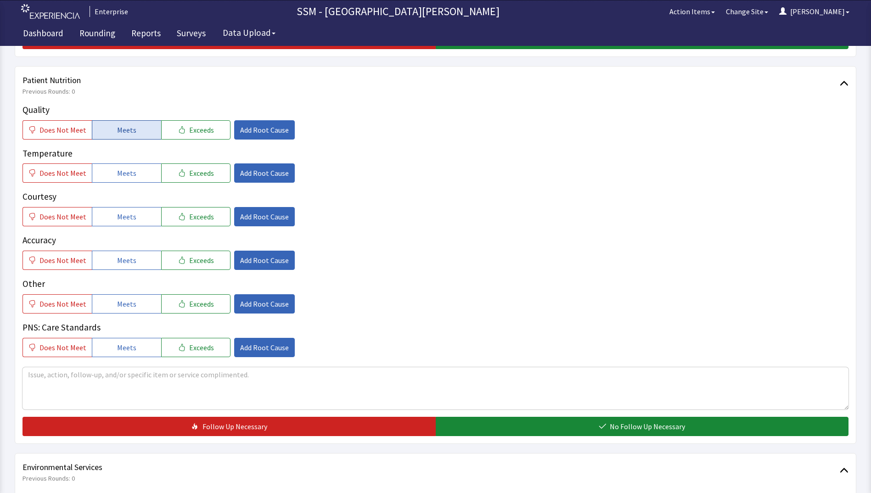
drag, startPoint x: 118, startPoint y: 138, endPoint x: 117, endPoint y: 146, distance: 7.4
click at [118, 139] on button "Meets" at bounding box center [126, 129] width 69 height 19
click at [120, 184] on div "Quality Does Not Meet Meets Exceeds Add Root Cause Temperature Does Not Meet Me…" at bounding box center [436, 230] width 826 height 254
click at [128, 208] on button "Meets" at bounding box center [126, 216] width 69 height 19
click at [135, 175] on button "Meets" at bounding box center [126, 173] width 69 height 19
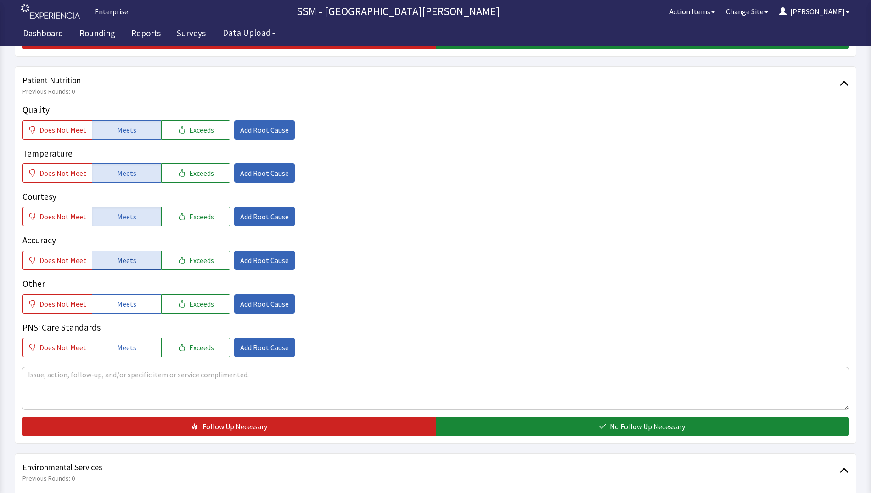
click at [136, 254] on button "Meets" at bounding box center [126, 260] width 69 height 19
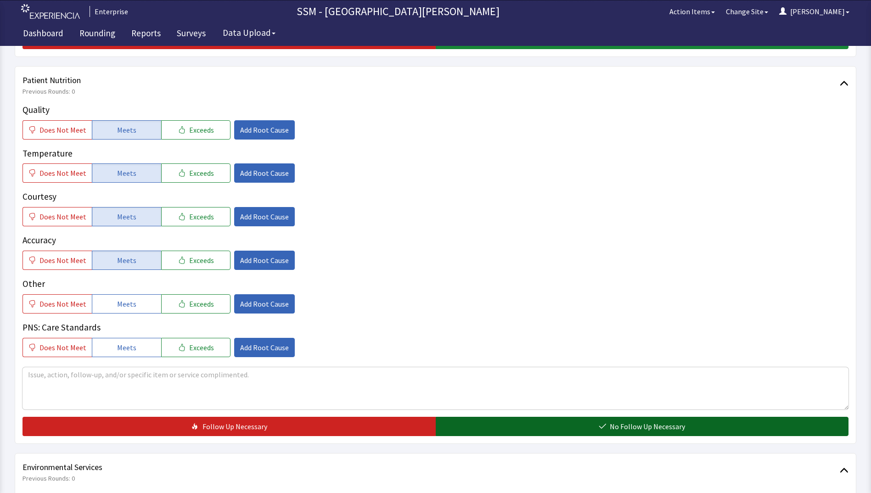
click at [540, 424] on button "No Follow Up Necessary" at bounding box center [642, 426] width 413 height 19
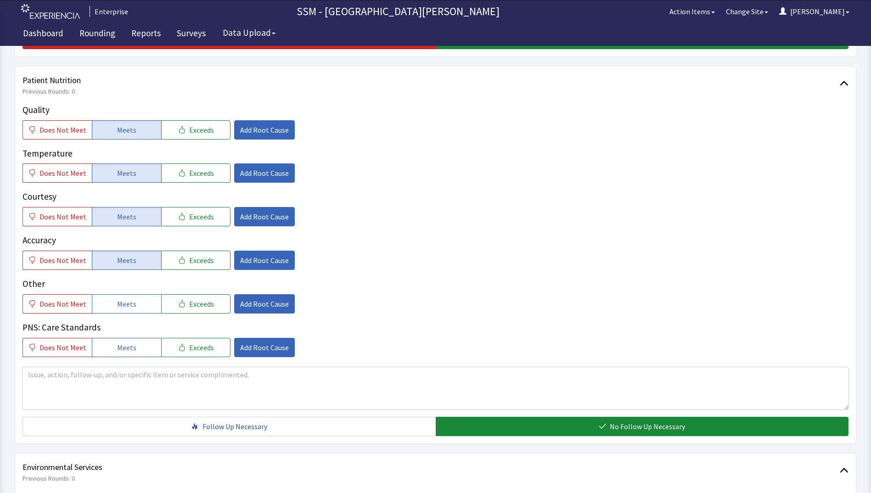
scroll to position [827, 0]
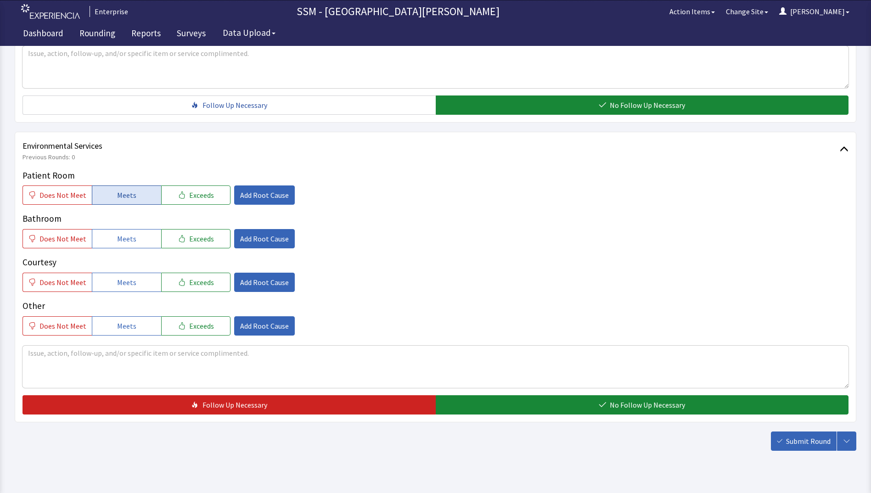
click at [118, 194] on span "Meets" at bounding box center [126, 195] width 19 height 11
click at [119, 237] on span "Meets" at bounding box center [126, 238] width 19 height 11
click at [120, 286] on span "Meets" at bounding box center [126, 282] width 19 height 11
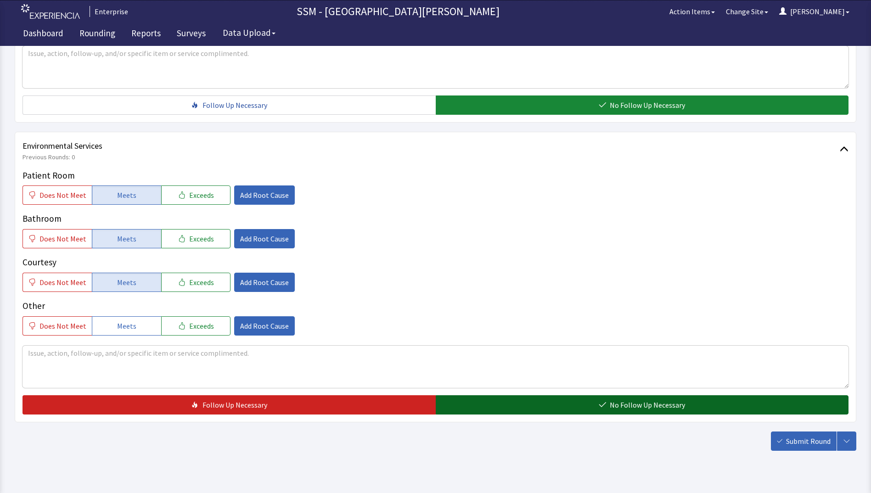
click at [615, 404] on span "No Follow Up Necessary" at bounding box center [647, 405] width 75 height 11
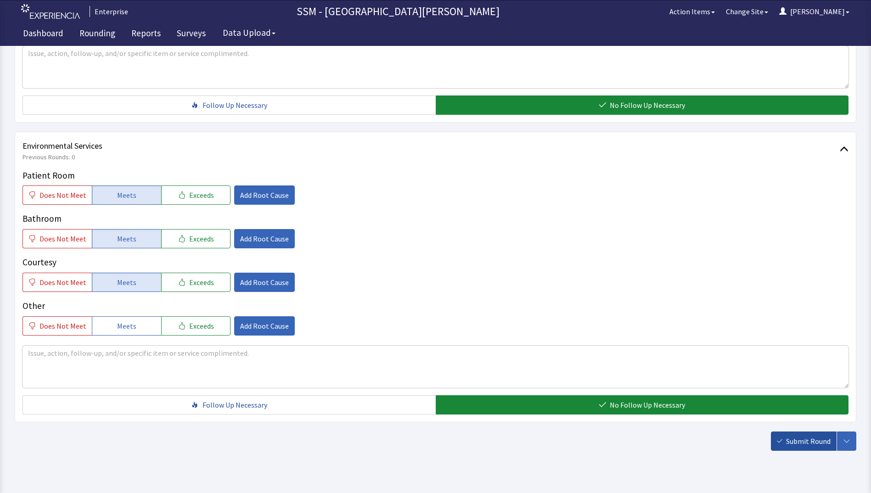
click at [802, 444] on span "Submit Round" at bounding box center [808, 441] width 45 height 11
